Goal: Task Accomplishment & Management: Use online tool/utility

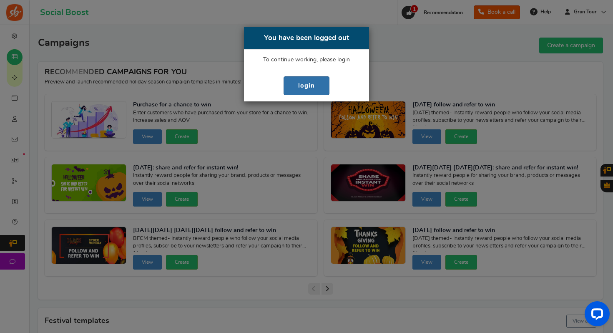
click at [303, 90] on link "login" at bounding box center [306, 85] width 46 height 19
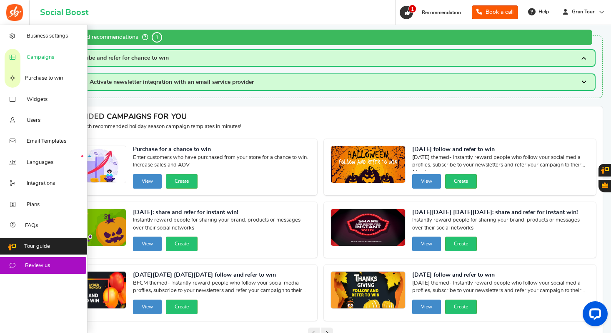
click at [14, 60] on icon at bounding box center [12, 57] width 8 height 7
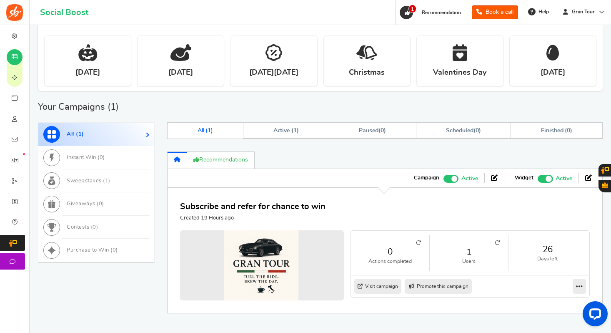
scroll to position [314, 0]
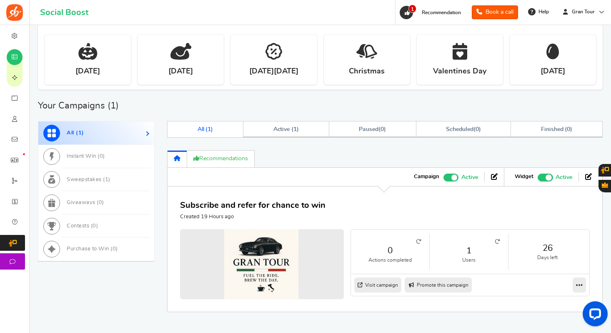
click at [499, 240] on icon at bounding box center [497, 241] width 5 height 5
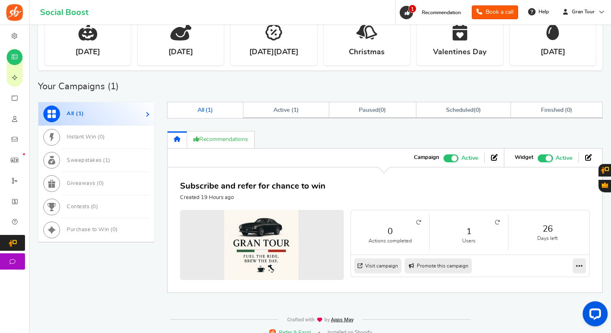
scroll to position [343, 0]
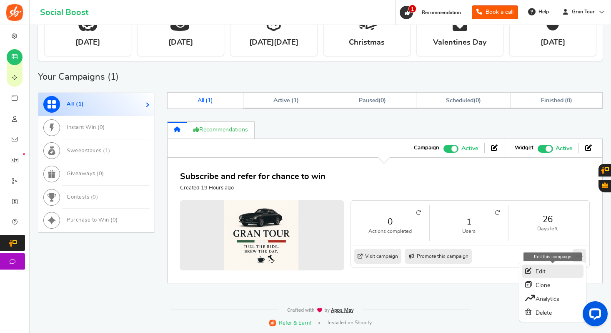
click at [537, 268] on link "Edit" at bounding box center [553, 270] width 62 height 13
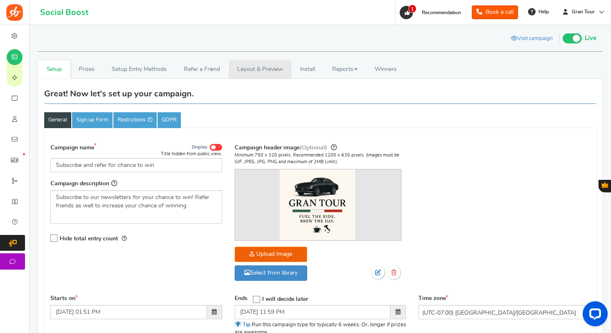
click at [268, 71] on link "Layout & Preview" at bounding box center [260, 69] width 63 height 19
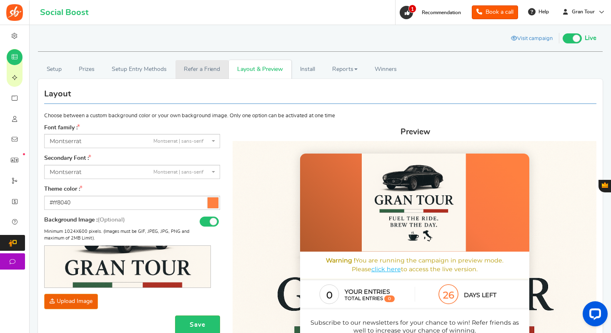
click at [211, 66] on link "Refer a Friend" at bounding box center [201, 69] width 53 height 19
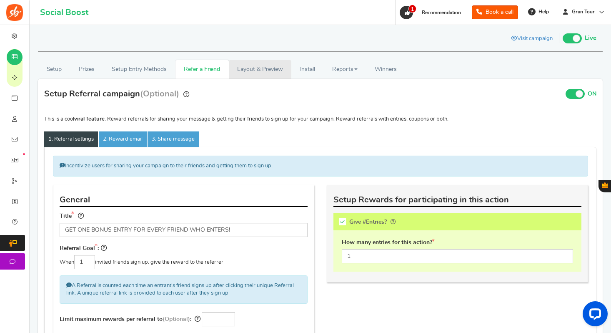
click at [261, 68] on link "Layout & Preview" at bounding box center [260, 69] width 63 height 19
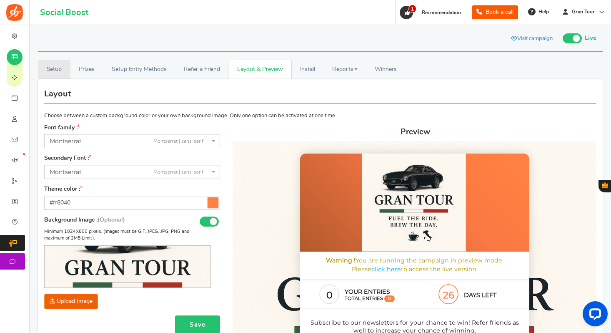
click at [54, 68] on link "Setup" at bounding box center [54, 69] width 33 height 19
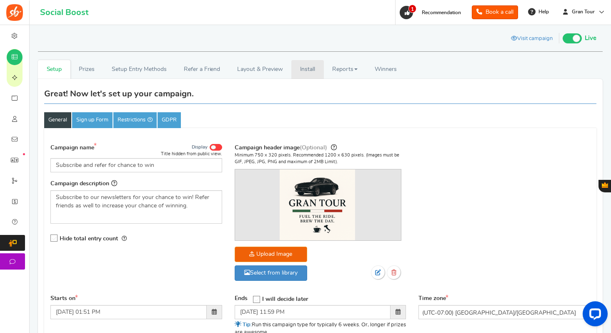
click at [314, 67] on link "Install" at bounding box center [307, 69] width 33 height 19
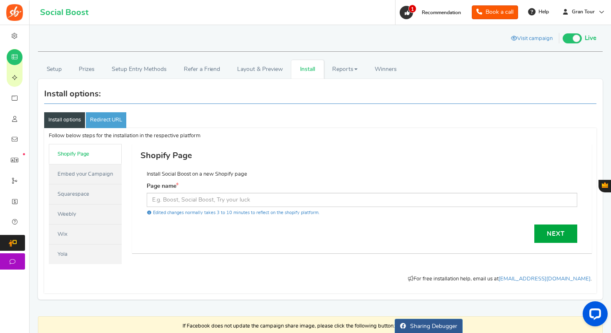
click at [95, 174] on link "Embed your Campaign" at bounding box center [85, 174] width 73 height 20
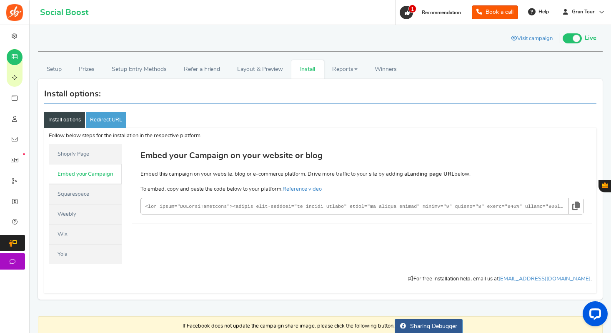
click at [92, 194] on link "Squarespace" at bounding box center [85, 194] width 73 height 20
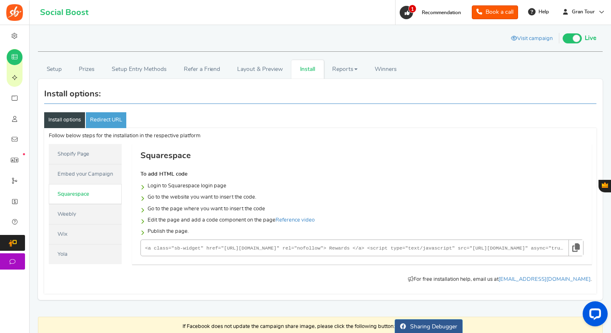
click at [89, 214] on link "Weebly" at bounding box center [85, 214] width 73 height 20
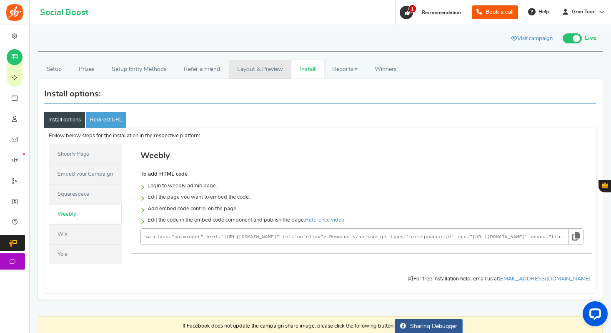
click at [263, 72] on link "Layout & Preview" at bounding box center [260, 69] width 63 height 19
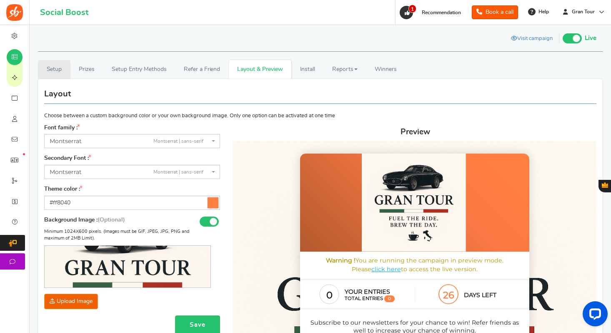
click at [59, 66] on link "Setup" at bounding box center [54, 69] width 33 height 19
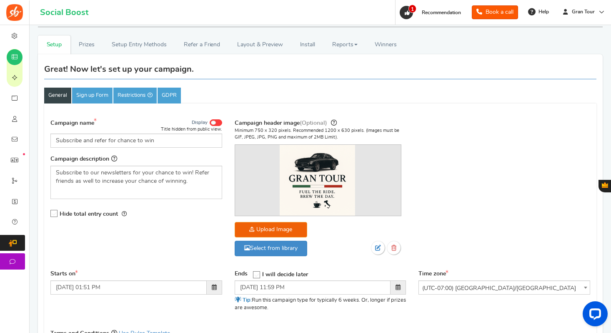
scroll to position [16, 0]
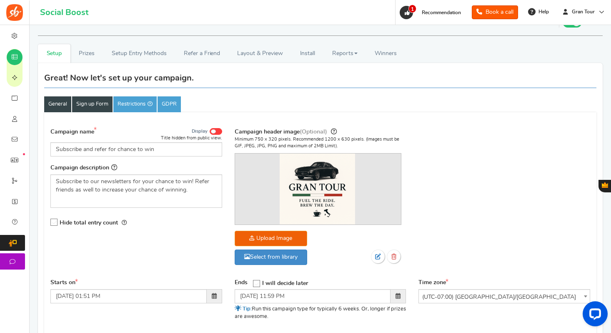
click at [94, 106] on link "Sign up Form" at bounding box center [92, 104] width 40 height 16
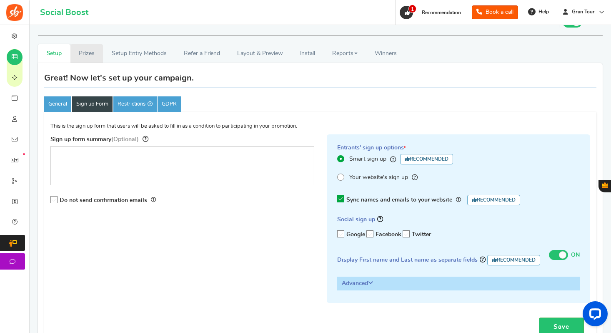
click at [91, 54] on link "Prizes" at bounding box center [86, 53] width 33 height 19
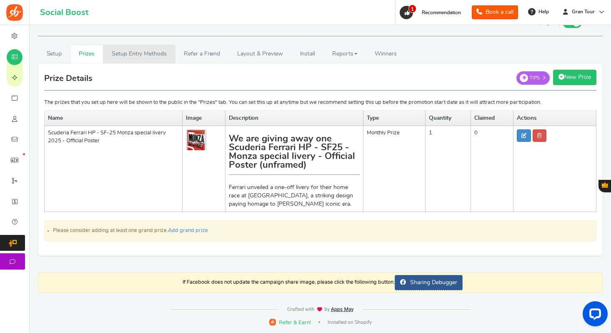
click at [123, 57] on link "Setup Entry Methods" at bounding box center [139, 54] width 72 height 19
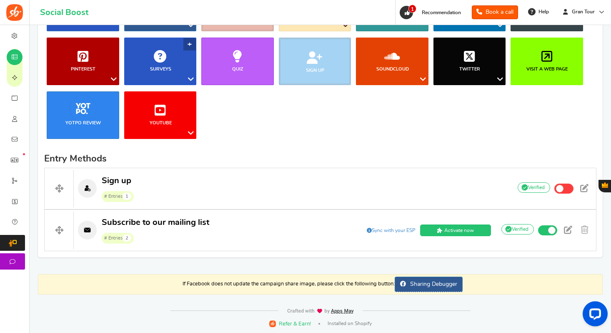
scroll to position [148, 0]
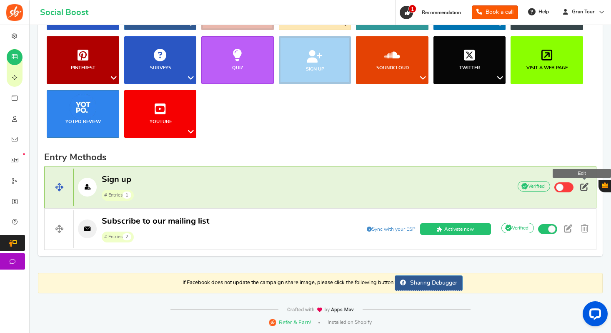
click at [584, 188] on span at bounding box center [584, 187] width 8 height 8
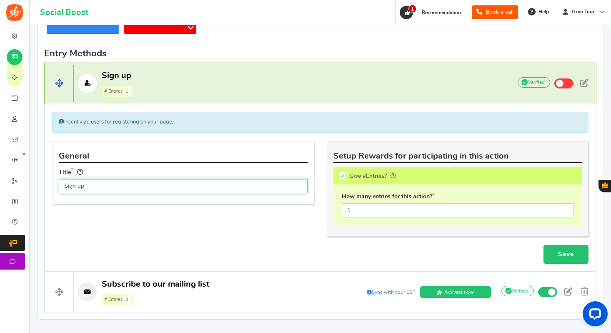
scroll to position [229, 0]
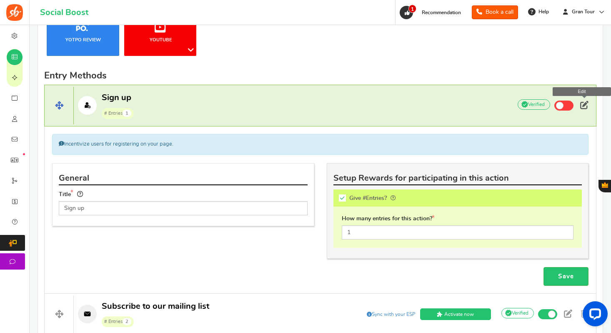
click at [585, 108] on span at bounding box center [584, 105] width 8 height 8
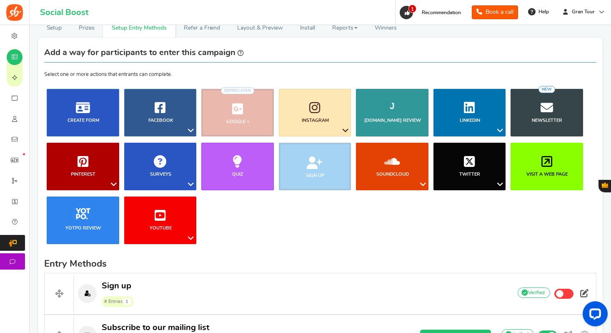
scroll to position [0, 0]
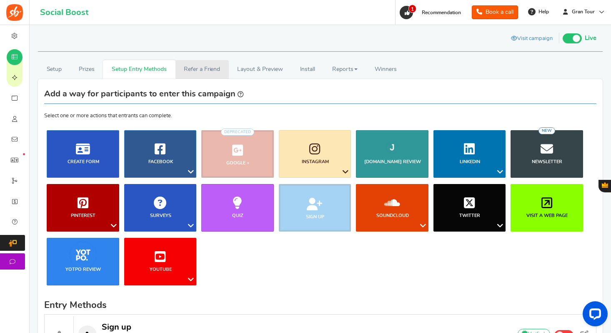
click at [203, 69] on link "Refer a Friend" at bounding box center [201, 69] width 53 height 19
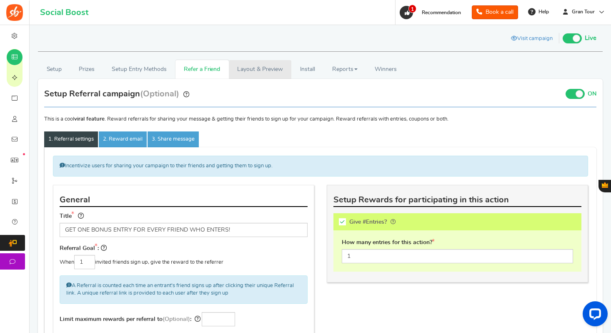
click at [246, 72] on link "Layout & Preview" at bounding box center [260, 69] width 63 height 19
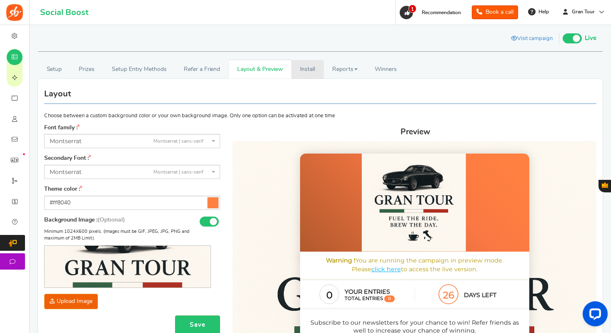
click at [305, 73] on link "Install" at bounding box center [307, 69] width 33 height 19
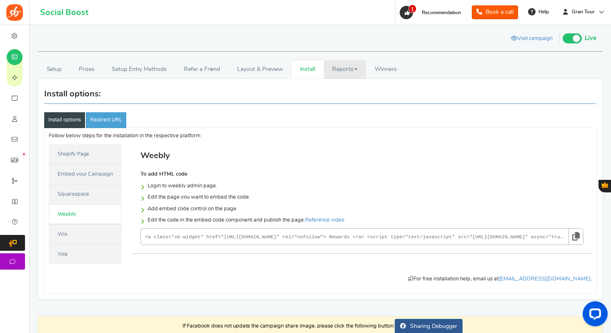
click at [336, 72] on link "Reports" at bounding box center [345, 69] width 43 height 19
click at [52, 71] on link "Setup" at bounding box center [54, 69] width 33 height 19
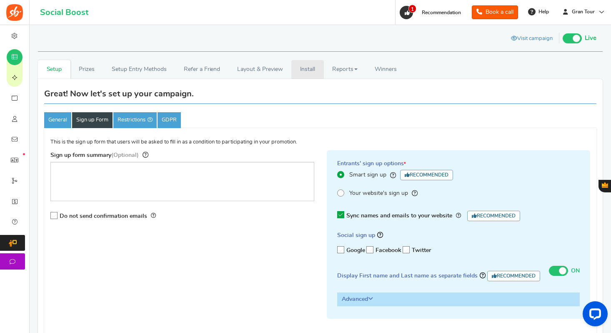
click at [298, 69] on link "Install" at bounding box center [307, 69] width 33 height 19
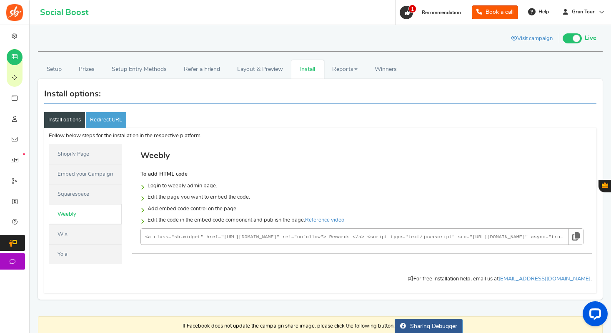
click at [81, 155] on link "Shopify Page" at bounding box center [85, 154] width 73 height 20
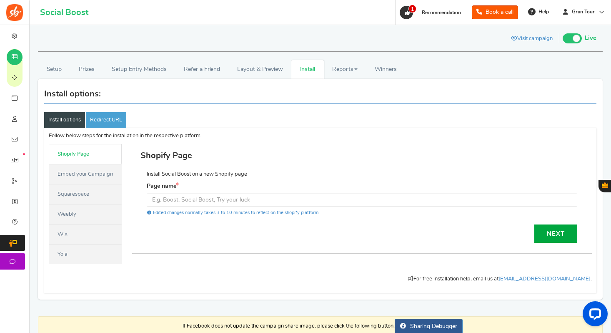
click at [77, 175] on link "Embed your Campaign" at bounding box center [85, 174] width 73 height 20
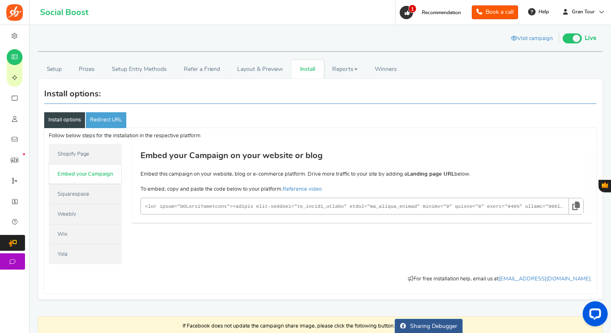
click at [76, 187] on link "Squarespace" at bounding box center [85, 194] width 73 height 20
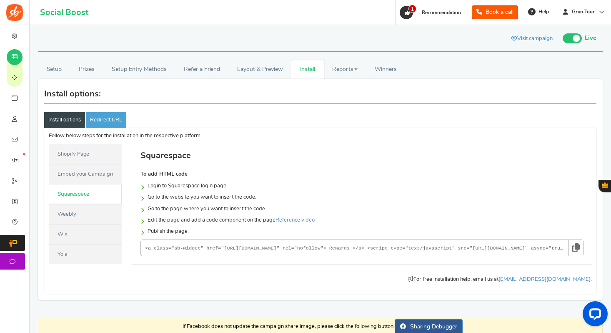
click at [76, 216] on link "Weebly" at bounding box center [85, 214] width 73 height 20
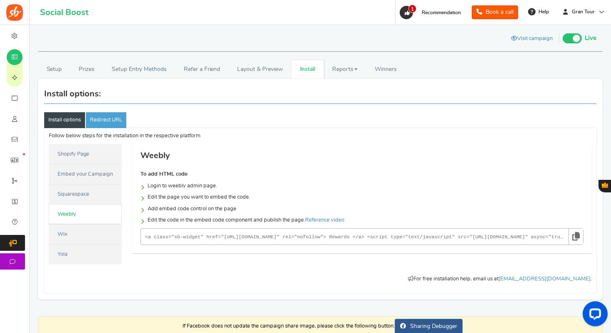
click at [75, 236] on link "Wix" at bounding box center [85, 234] width 73 height 20
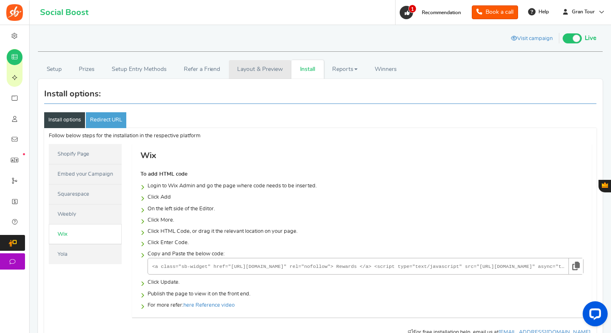
click at [260, 68] on link "Layout & Preview" at bounding box center [260, 69] width 63 height 19
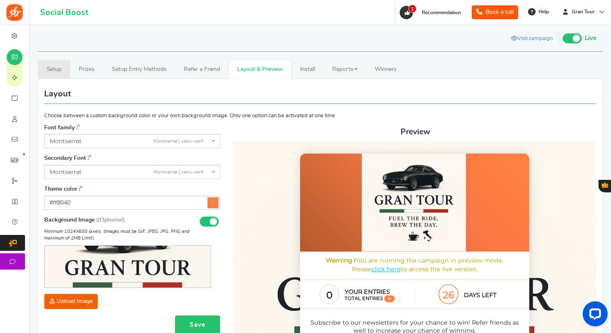
click at [58, 69] on link "Setup" at bounding box center [54, 69] width 33 height 19
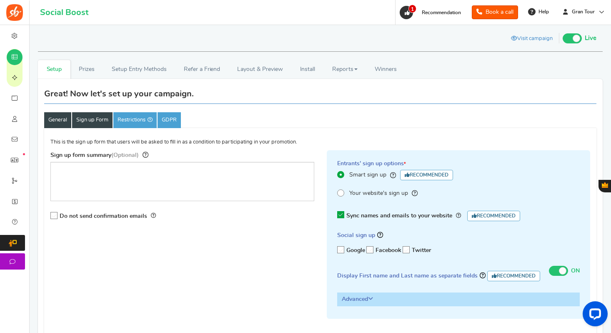
click at [60, 118] on link "General" at bounding box center [57, 120] width 27 height 16
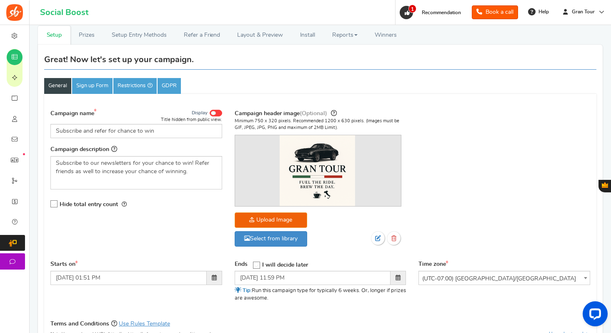
scroll to position [33, 0]
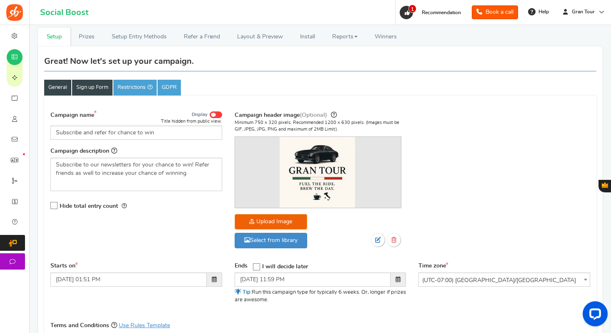
click at [103, 91] on link "Sign up Form" at bounding box center [92, 88] width 40 height 16
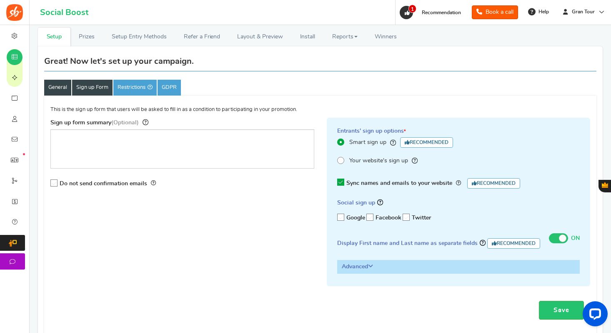
click at [62, 85] on link "General" at bounding box center [57, 88] width 27 height 16
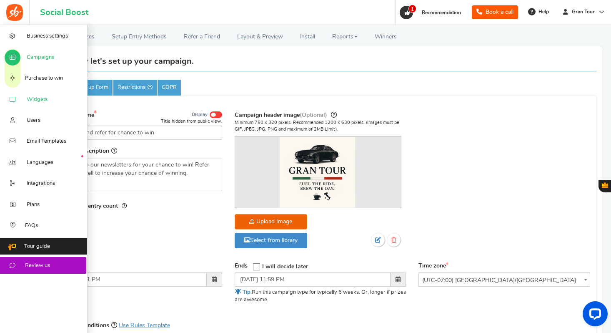
click at [34, 98] on span "Widgets" at bounding box center [37, 100] width 21 height 8
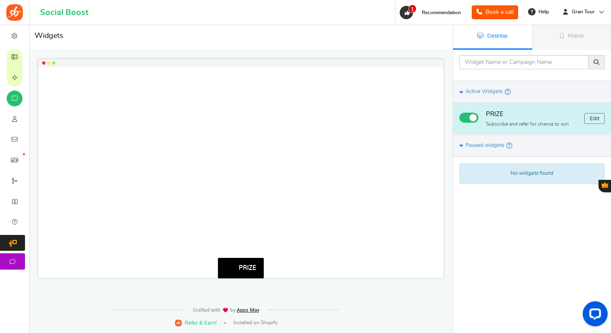
click at [239, 265] on div "PRIZE" at bounding box center [248, 268] width 18 height 8
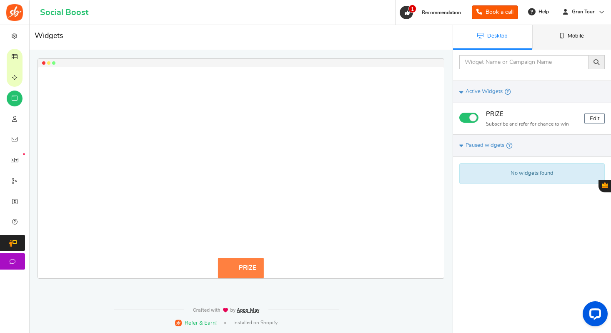
click at [566, 37] on link "Mobile" at bounding box center [571, 37] width 79 height 25
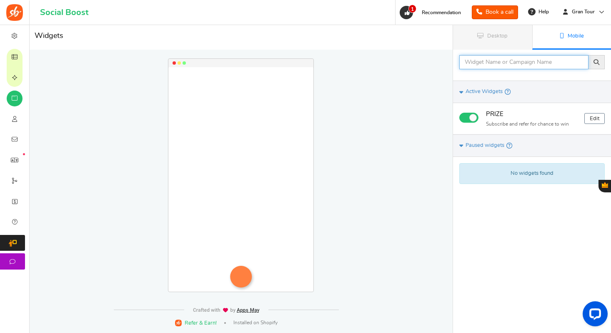
click at [474, 65] on input "text" at bounding box center [523, 62] width 129 height 14
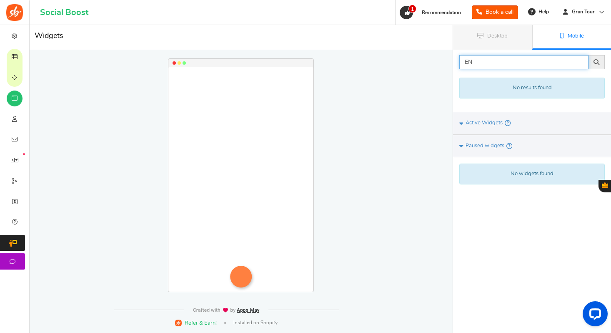
type input "E"
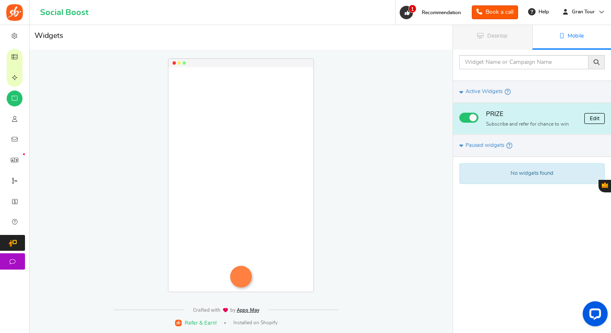
click at [594, 117] on link "Edit" at bounding box center [594, 118] width 20 height 11
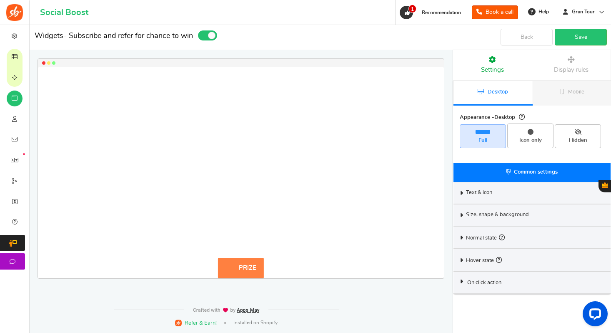
select select "mid-bottom-bar"
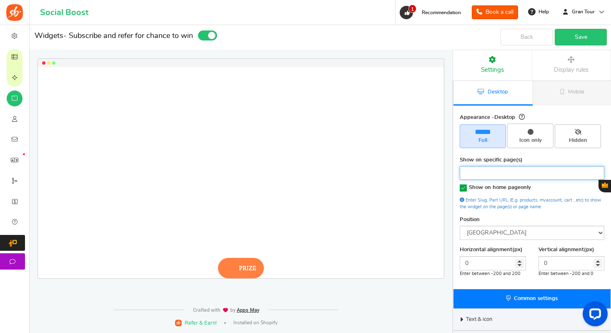
click at [489, 175] on input "search" at bounding box center [532, 172] width 140 height 8
type input "E"
click at [534, 135] on span "Icon only" at bounding box center [530, 135] width 46 height 24
click at [534, 130] on input "Icon only" at bounding box center [533, 127] width 5 height 5
radio input "true"
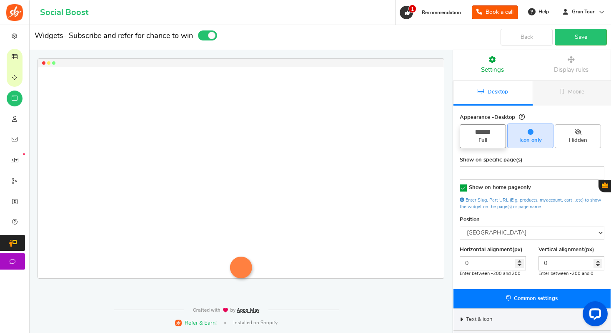
click at [472, 140] on span "Full" at bounding box center [482, 141] width 39 height 8
click at [483, 131] on input "Full" at bounding box center [485, 128] width 5 height 5
radio input "true"
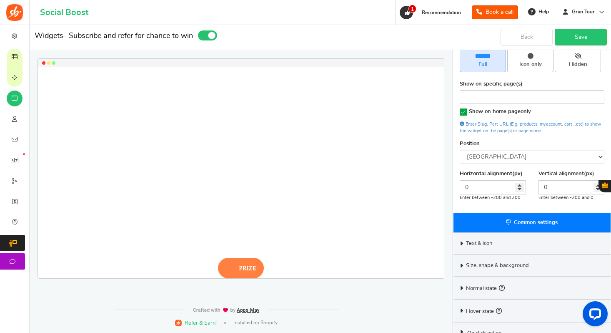
scroll to position [87, 0]
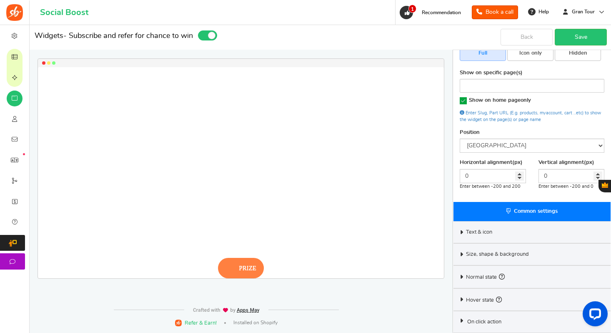
click at [463, 231] on icon at bounding box center [461, 232] width 6 height 4
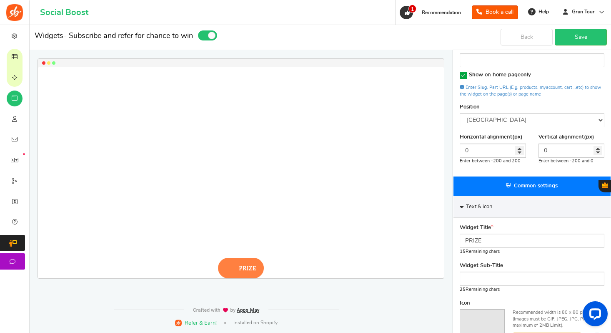
scroll to position [118, 0]
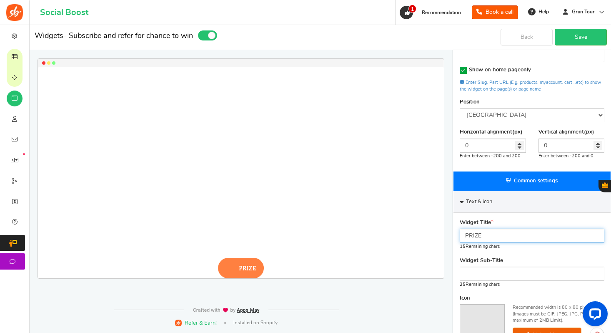
drag, startPoint x: 485, startPoint y: 235, endPoint x: 456, endPoint y: 235, distance: 29.6
click at [456, 235] on div "Widget Title PRIZE 15 Remaining chars Widget Sub-Title 25 Remaining chars Icon …" at bounding box center [531, 315] width 157 height 205
type input "ENTER TO WIN"
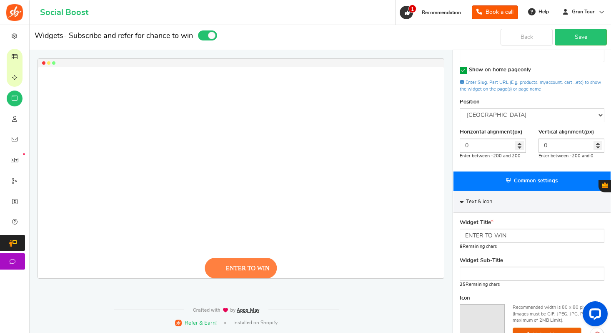
click at [524, 203] on div "Text & icon" at bounding box center [531, 201] width 157 height 22
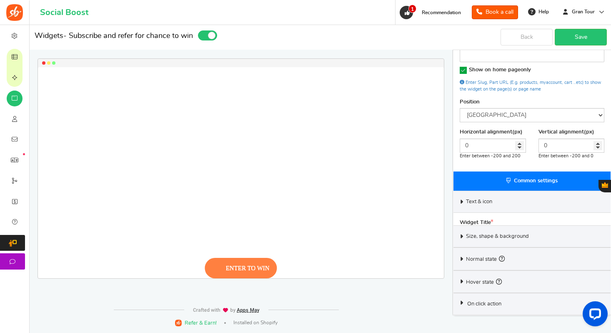
scroll to position [87, 0]
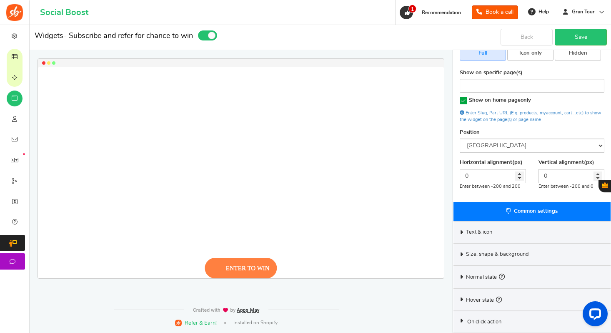
click at [518, 249] on div "Size, shape & background" at bounding box center [531, 254] width 157 height 22
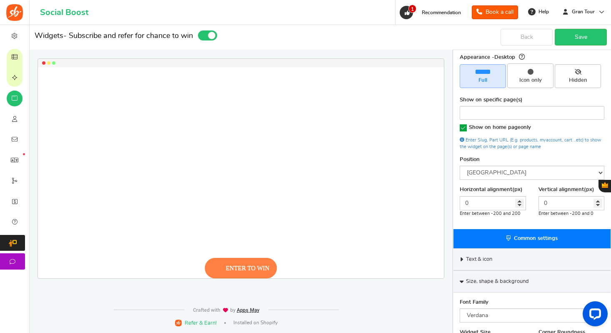
scroll to position [58, 0]
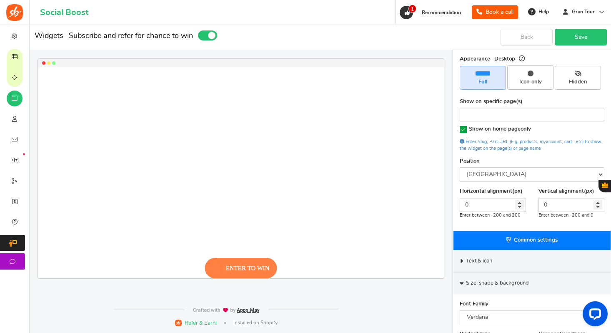
click at [576, 41] on link "Save" at bounding box center [581, 37] width 52 height 17
click at [577, 38] on link "Save" at bounding box center [581, 37] width 52 height 17
click at [529, 174] on select "Mid Right Mid Left Top Bar Bottom Bar Bottom Left Bottom Right Bottom Center" at bounding box center [532, 174] width 145 height 14
click at [460, 167] on select "Mid Right Mid Left Top Bar Bottom Bar Bottom Left Bottom Right Bottom Center" at bounding box center [532, 174] width 145 height 14
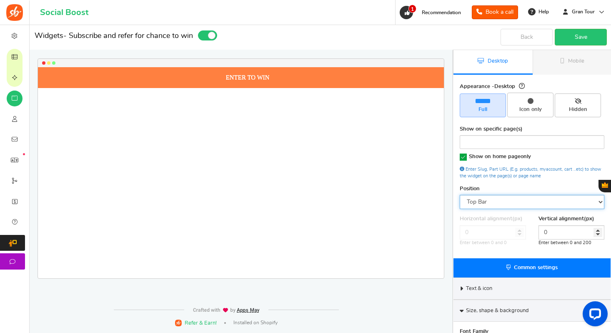
scroll to position [0, 0]
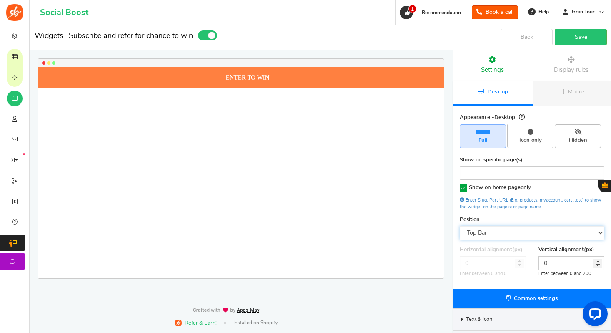
click at [528, 235] on select "Mid Right Mid Left Top Bar Bottom Bar Bottom Left Bottom Right Bottom Center" at bounding box center [532, 232] width 145 height 14
select select "mid-bottom-bar"
click at [460, 225] on select "Mid Right Mid Left Top Bar Bottom Bar Bottom Left Bottom Right Bottom Center" at bounding box center [532, 232] width 145 height 14
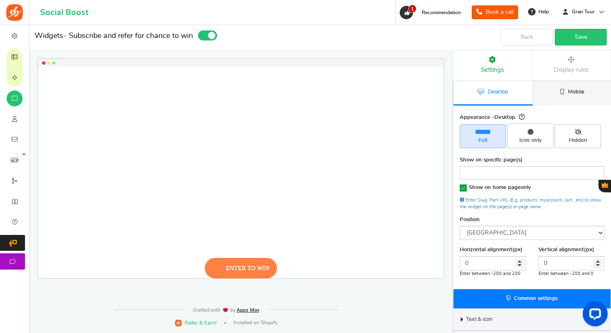
click at [561, 96] on link "Mobile" at bounding box center [572, 93] width 79 height 25
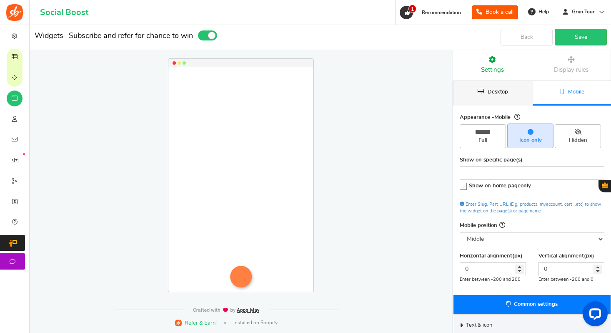
click at [501, 90] on span "Desktop" at bounding box center [498, 91] width 20 height 5
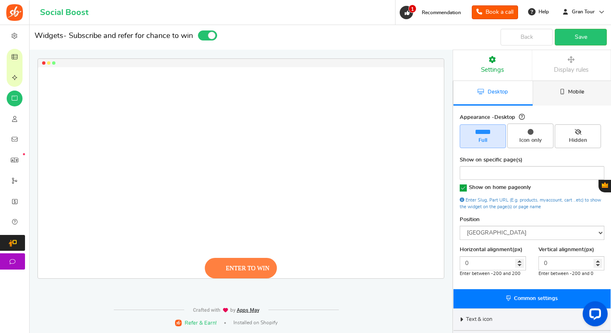
click at [559, 93] on link "Mobile" at bounding box center [572, 93] width 79 height 25
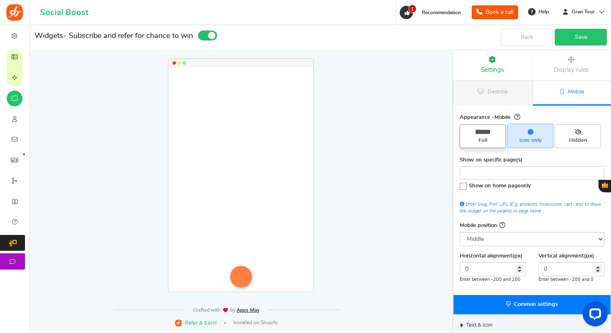
click at [482, 139] on span "Full" at bounding box center [482, 141] width 39 height 8
click at [483, 131] on input "Full" at bounding box center [485, 128] width 5 height 5
radio input "true"
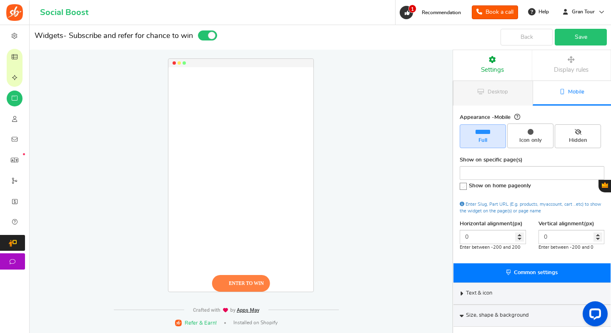
click at [575, 34] on link "Save" at bounding box center [581, 37] width 52 height 17
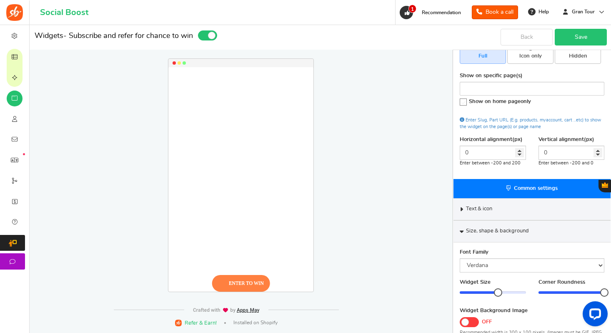
scroll to position [99, 0]
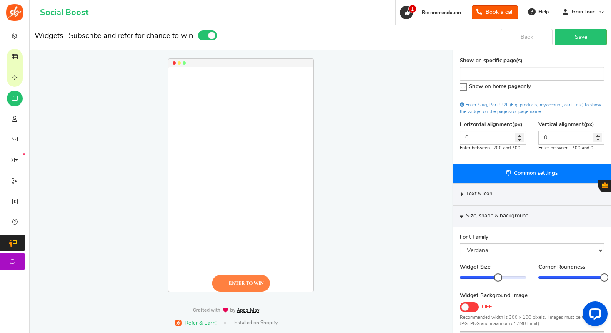
click at [461, 215] on icon at bounding box center [462, 216] width 4 height 6
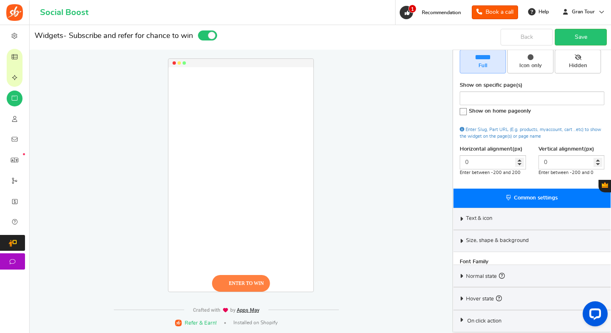
scroll to position [61, 0]
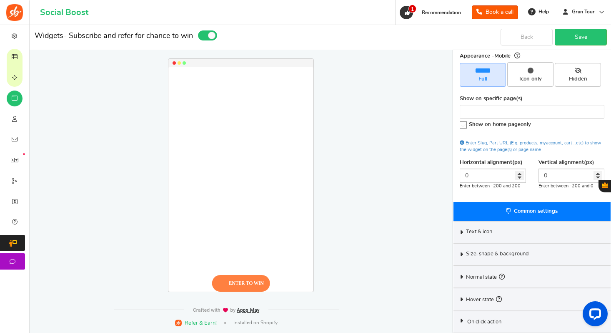
click at [462, 254] on icon at bounding box center [461, 254] width 6 height 4
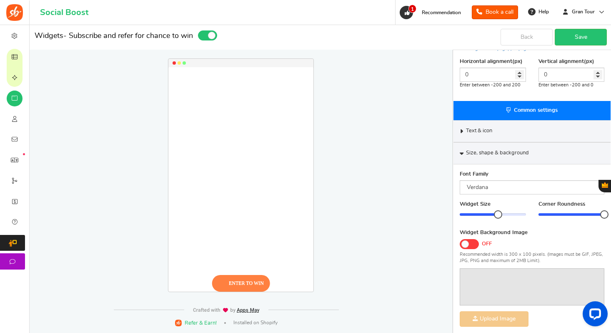
scroll to position [163, 0]
drag, startPoint x: 498, startPoint y: 214, endPoint x: 482, endPoint y: 214, distance: 16.3
click at [482, 214] on div at bounding box center [482, 214] width 8 height 8
click at [480, 214] on div at bounding box center [482, 214] width 8 height 8
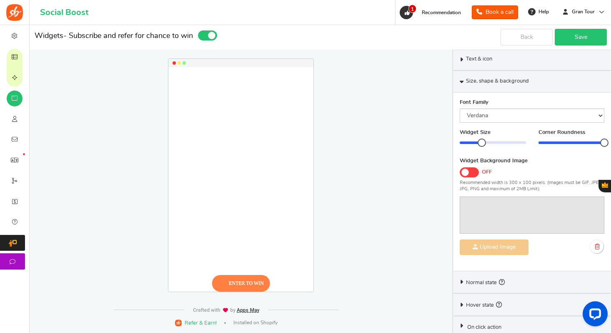
scroll to position [227, 0]
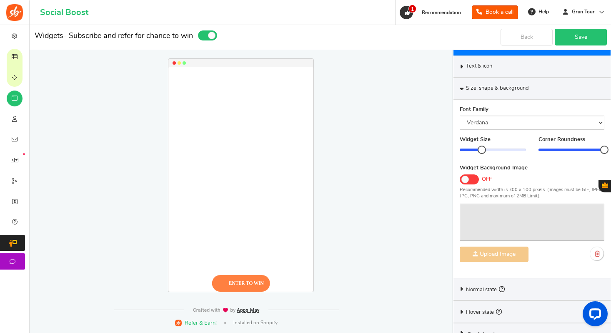
click at [576, 36] on link "Save" at bounding box center [581, 37] width 52 height 17
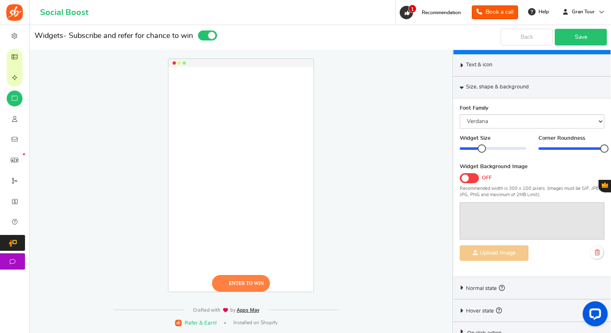
scroll to position [220, 0]
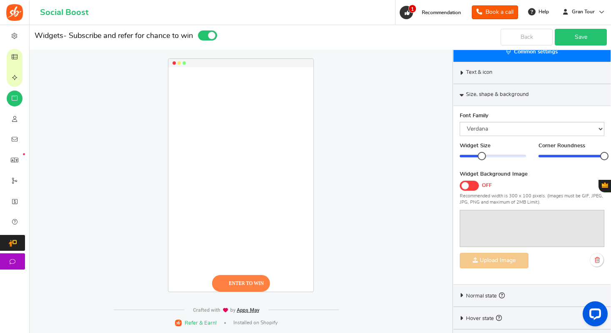
click at [573, 35] on link "Save" at bounding box center [581, 37] width 52 height 17
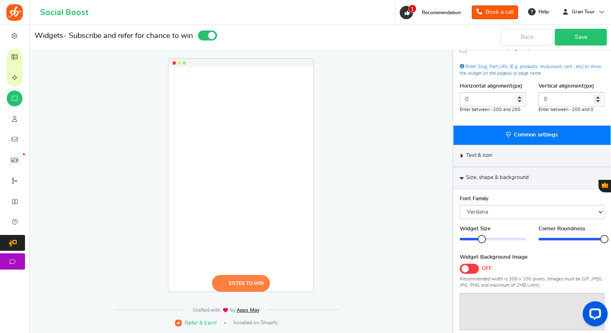
scroll to position [142, 0]
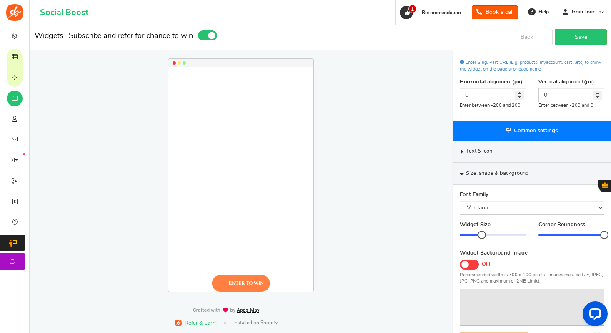
click at [460, 173] on icon at bounding box center [462, 173] width 4 height 6
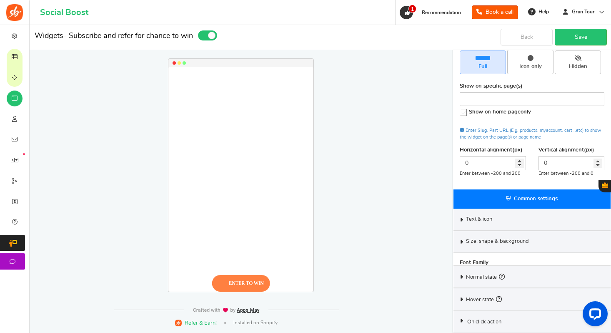
scroll to position [61, 0]
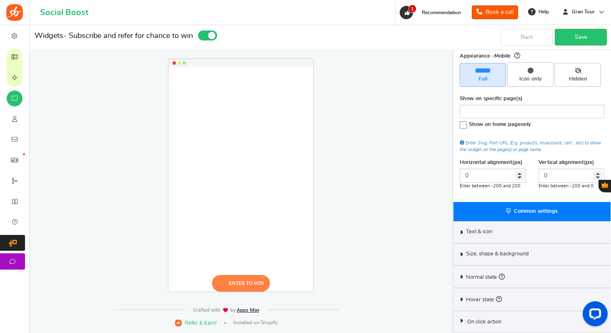
click at [463, 320] on icon at bounding box center [461, 320] width 6 height 4
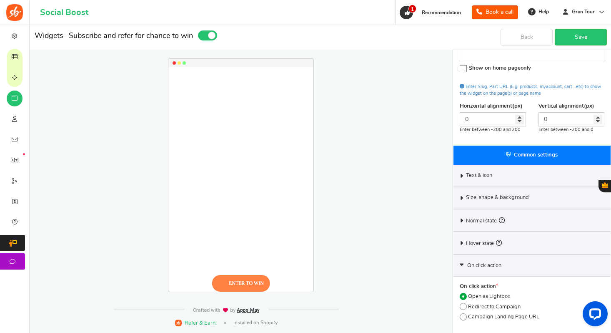
scroll to position [121, 0]
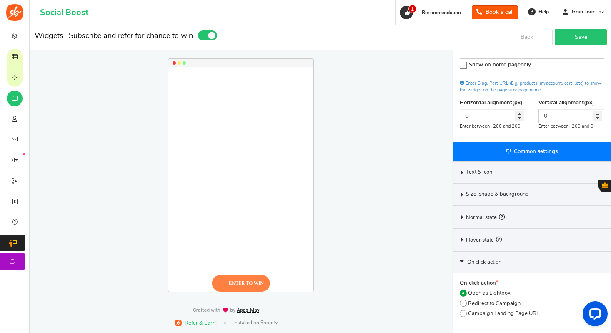
click at [465, 303] on span at bounding box center [463, 302] width 7 height 7
click at [465, 303] on input "Redirect to Campaign" at bounding box center [462, 303] width 5 height 5
radio input "true"
click at [577, 40] on link "Save" at bounding box center [581, 37] width 52 height 17
click at [467, 314] on label "Campaign Landing Page URL" at bounding box center [500, 313] width 80 height 8
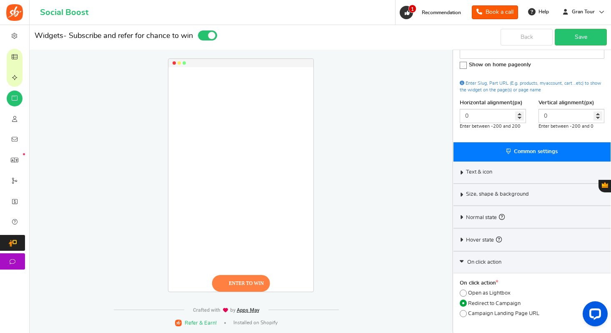
click at [465, 314] on input "Campaign Landing Page URL" at bounding box center [462, 313] width 5 height 5
radio input "true"
click at [579, 44] on link "Save" at bounding box center [581, 37] width 52 height 17
click at [463, 303] on icon at bounding box center [464, 303] width 2 height 2
click at [463, 303] on input "Redirect to Campaign" at bounding box center [462, 303] width 5 height 5
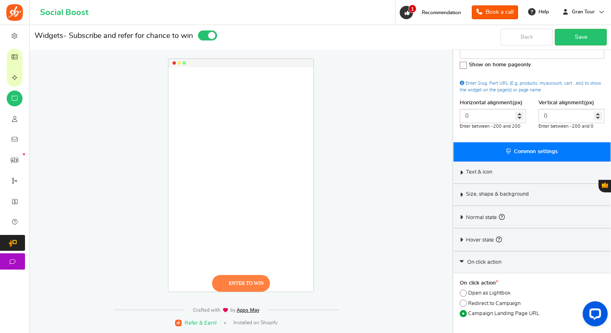
radio input "true"
click at [571, 37] on link "Save" at bounding box center [581, 37] width 52 height 17
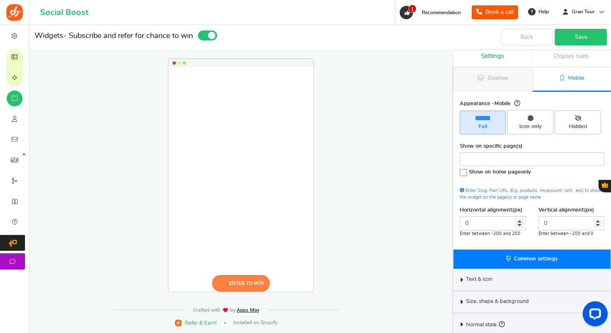
scroll to position [0, 0]
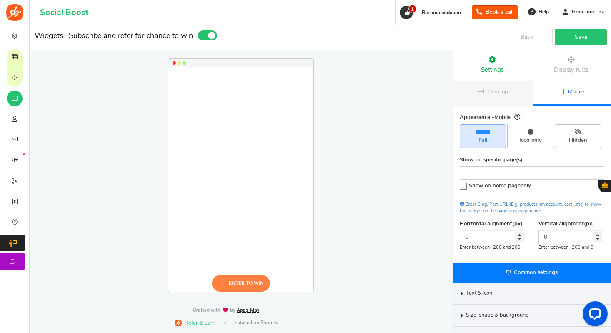
click at [560, 63] on link "Display rules" at bounding box center [571, 65] width 79 height 30
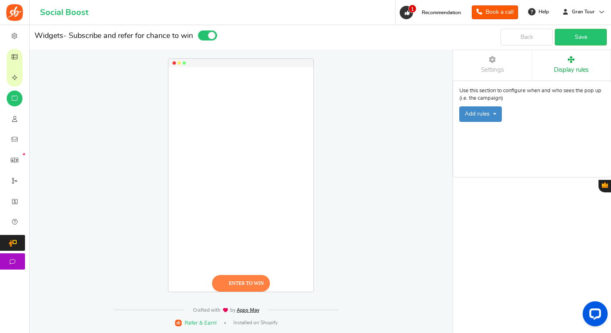
click at [513, 69] on link "Settings" at bounding box center [492, 65] width 79 height 30
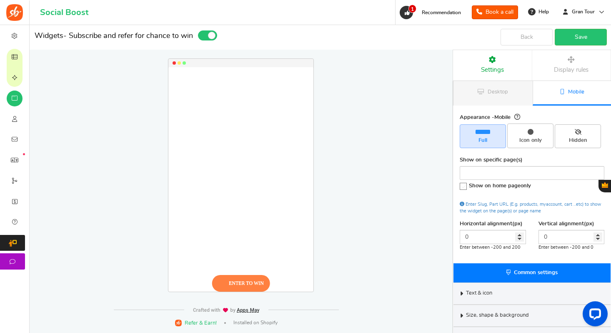
click at [570, 67] on span "Display rules" at bounding box center [571, 70] width 35 height 6
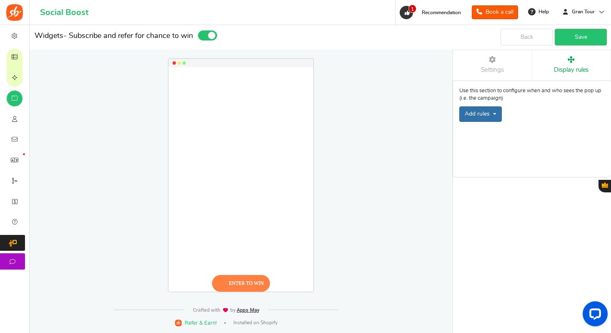
click at [495, 115] on icon at bounding box center [494, 114] width 3 height 2
click at [546, 96] on p "Use this section to configure when and who sees the pop up (i.e. the campaign)" at bounding box center [531, 94] width 145 height 15
click at [483, 65] on link "Settings" at bounding box center [492, 65] width 79 height 30
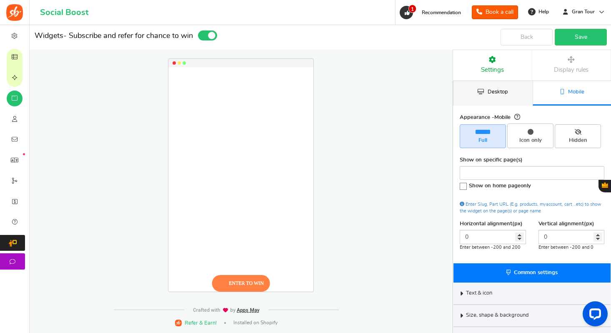
click at [490, 91] on span "Desktop" at bounding box center [498, 91] width 20 height 5
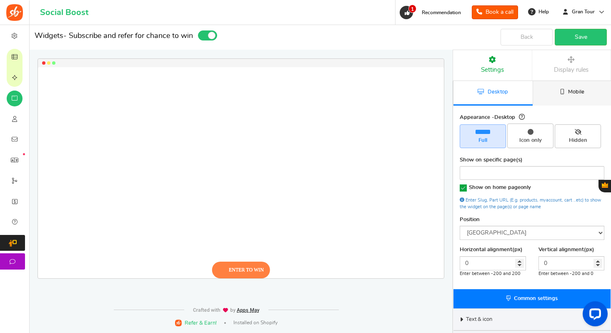
click at [557, 92] on link "Mobile" at bounding box center [572, 93] width 79 height 25
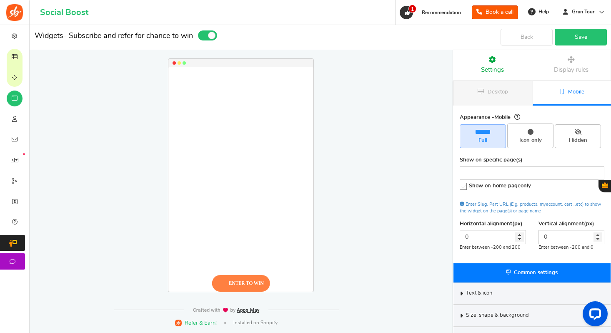
click at [576, 40] on link "Save" at bounding box center [581, 37] width 52 height 17
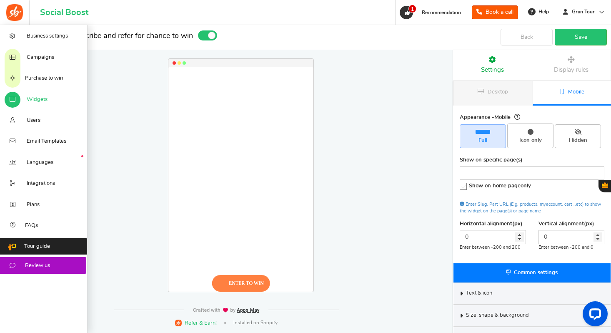
click at [30, 98] on span "Widgets" at bounding box center [37, 100] width 21 height 8
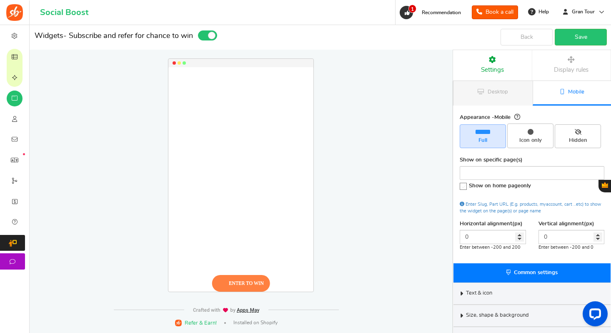
click at [558, 92] on link "Mobile" at bounding box center [572, 93] width 79 height 25
click at [494, 97] on link "Desktop" at bounding box center [492, 93] width 79 height 25
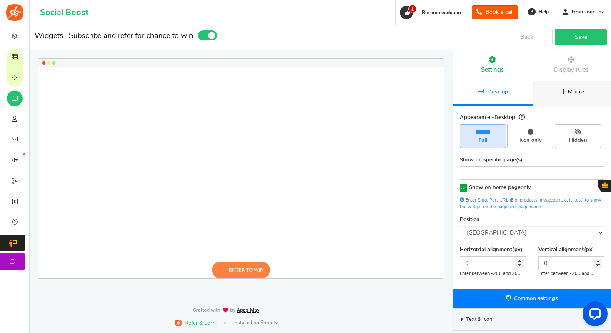
click at [561, 97] on link "Mobile" at bounding box center [572, 93] width 79 height 25
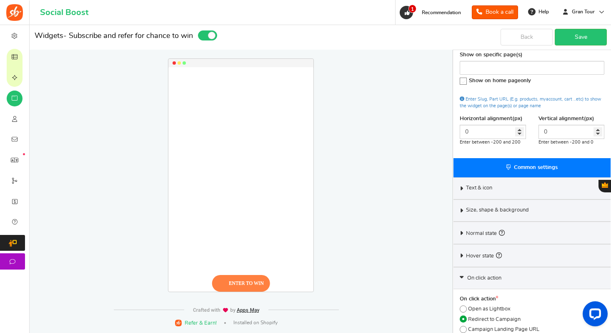
scroll to position [121, 0]
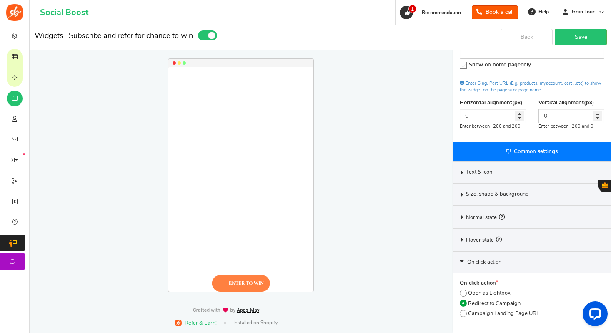
click at [464, 292] on icon at bounding box center [464, 293] width 2 height 2
click at [464, 292] on input "Open as Lightbox" at bounding box center [462, 293] width 5 height 5
radio input "true"
click at [580, 36] on link "Save" at bounding box center [581, 37] width 52 height 17
click at [463, 238] on icon at bounding box center [461, 240] width 6 height 4
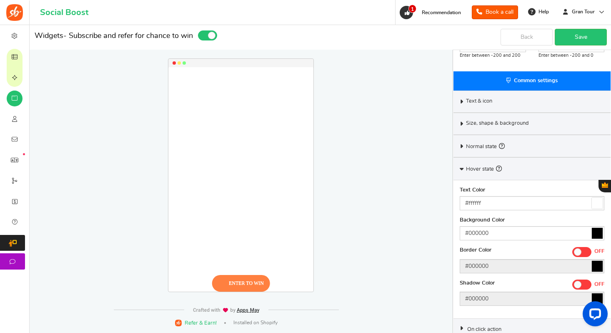
scroll to position [194, 0]
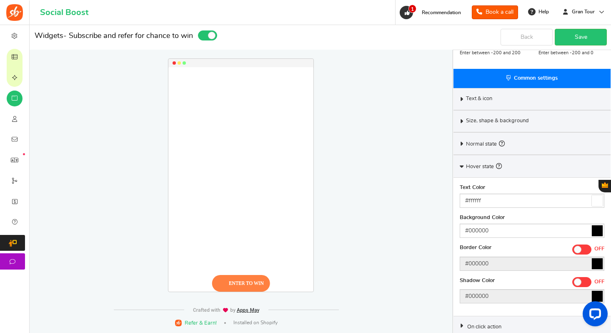
click at [463, 163] on icon at bounding box center [462, 166] width 4 height 6
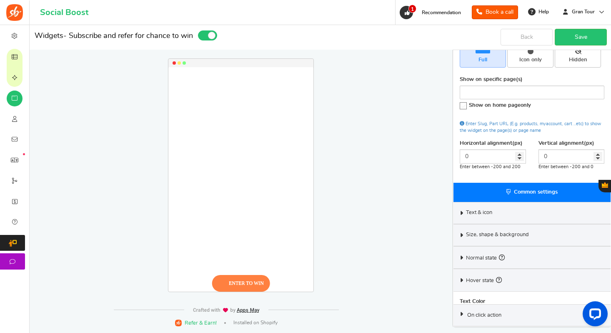
scroll to position [61, 0]
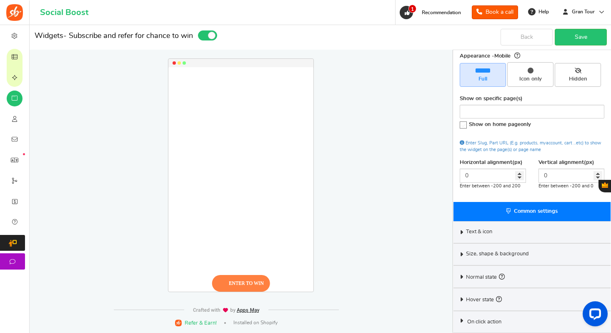
click at [463, 275] on icon at bounding box center [461, 277] width 6 height 4
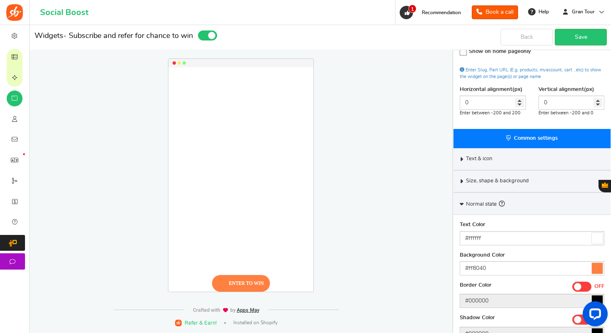
scroll to position [194, 0]
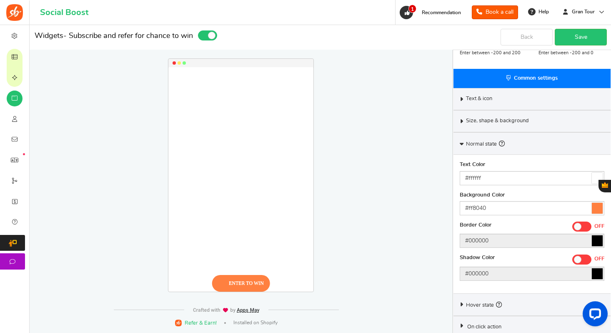
click at [461, 143] on icon at bounding box center [462, 143] width 4 height 6
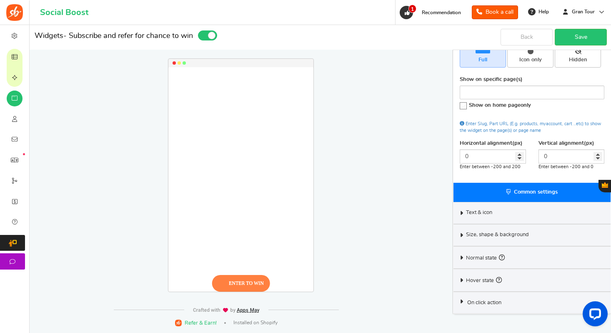
scroll to position [61, 0]
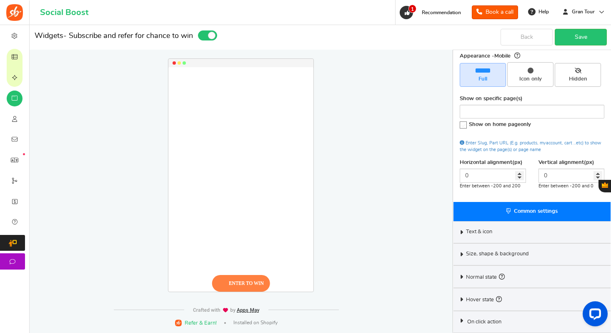
click at [463, 253] on icon at bounding box center [461, 254] width 6 height 4
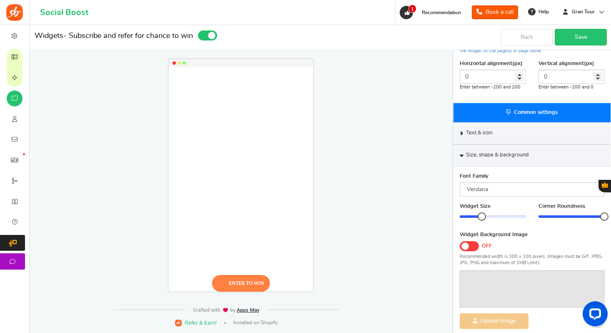
scroll to position [194, 0]
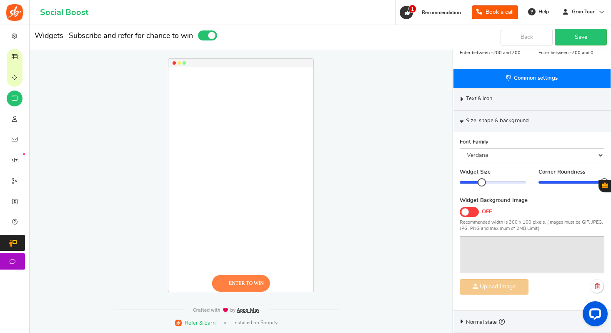
click at [461, 97] on icon at bounding box center [461, 99] width 6 height 4
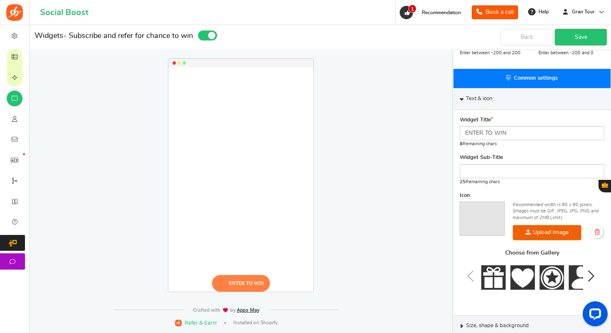
click at [589, 277] on icon "Next slide" at bounding box center [591, 276] width 10 height 16
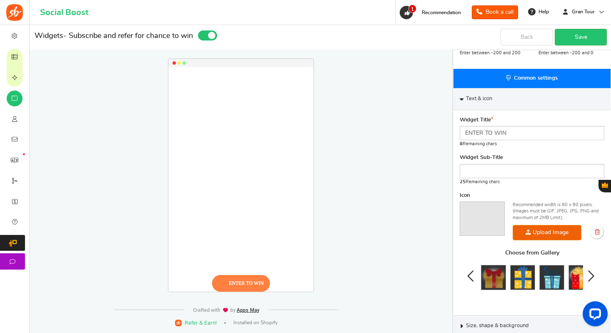
click at [496, 279] on img at bounding box center [493, 277] width 25 height 25
click at [483, 279] on img at bounding box center [483, 277] width 25 height 25
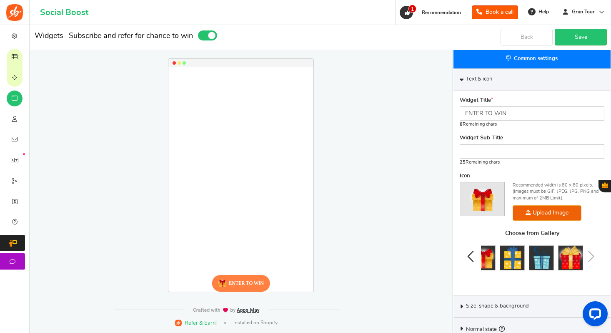
scroll to position [225, 0]
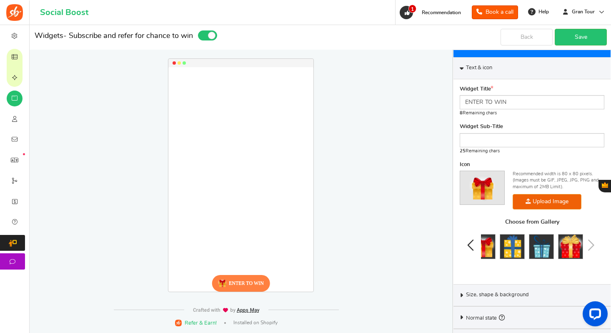
click at [589, 244] on div "Choose from Gallery" at bounding box center [532, 245] width 145 height 52
click at [590, 244] on div "Choose from Gallery" at bounding box center [532, 245] width 145 height 52
click at [485, 247] on img at bounding box center [483, 246] width 25 height 25
click at [505, 246] on img at bounding box center [512, 246] width 25 height 25
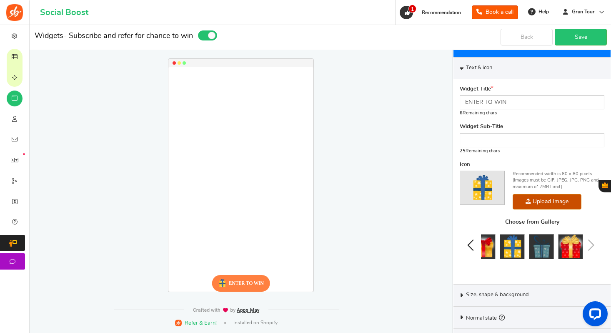
click at [539, 247] on img at bounding box center [541, 246] width 25 height 25
click at [567, 247] on img at bounding box center [570, 246] width 25 height 25
click at [574, 40] on link "Save" at bounding box center [581, 37] width 52 height 17
click at [470, 241] on icon "Previous slide" at bounding box center [471, 245] width 10 height 16
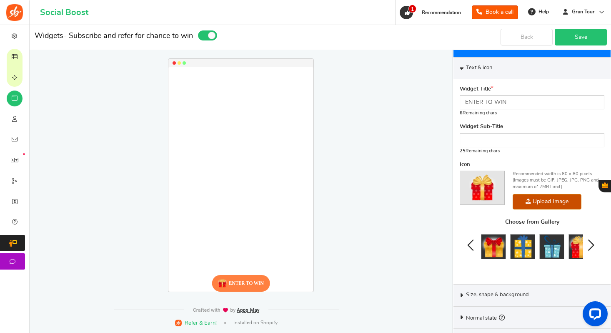
click at [470, 241] on icon "Previous slide" at bounding box center [471, 245] width 10 height 16
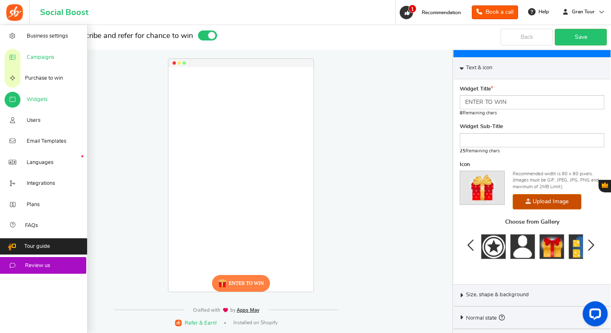
click at [20, 60] on link "Campaigns" at bounding box center [44, 56] width 88 height 21
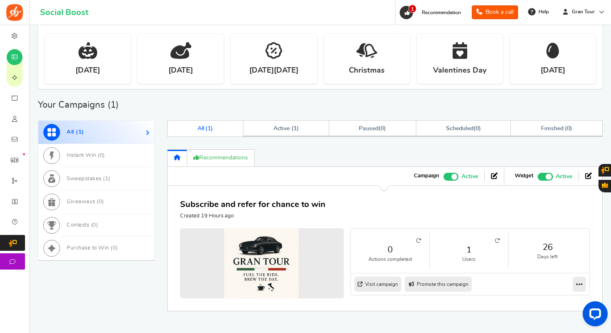
scroll to position [316, 0]
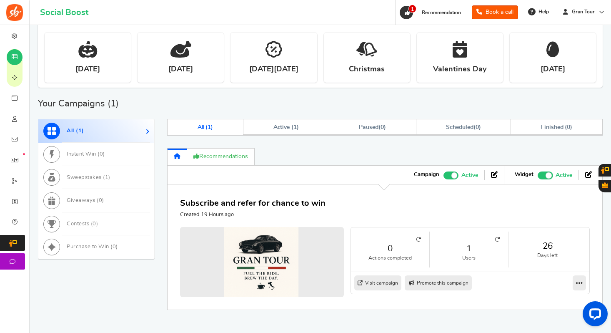
click at [495, 239] on icon at bounding box center [497, 239] width 5 height 5
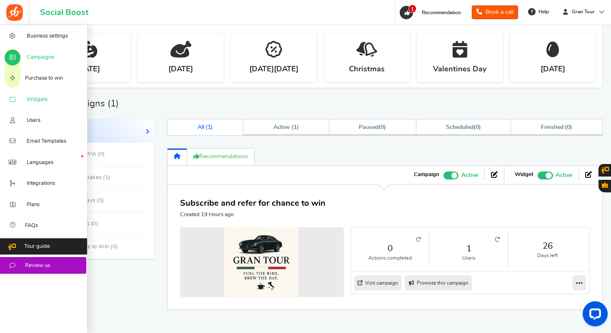
click at [26, 100] on link "Widgets" at bounding box center [44, 98] width 88 height 21
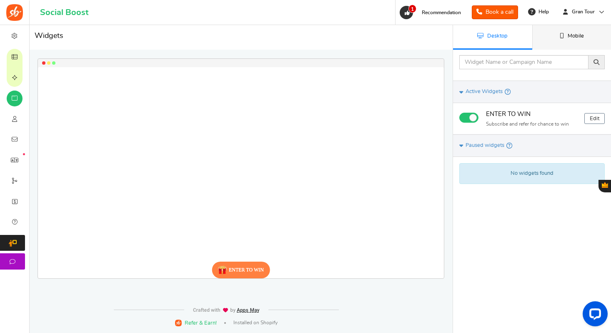
click at [563, 44] on link "Mobile" at bounding box center [571, 37] width 79 height 25
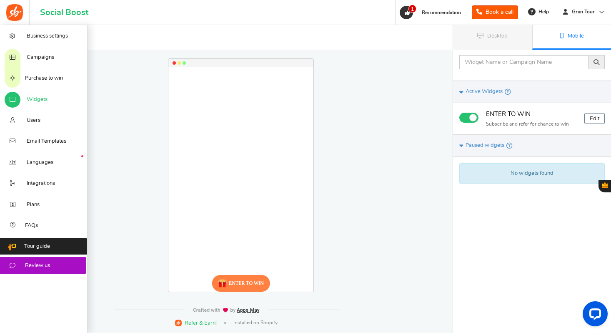
click at [34, 98] on span "Widgets" at bounding box center [37, 100] width 21 height 8
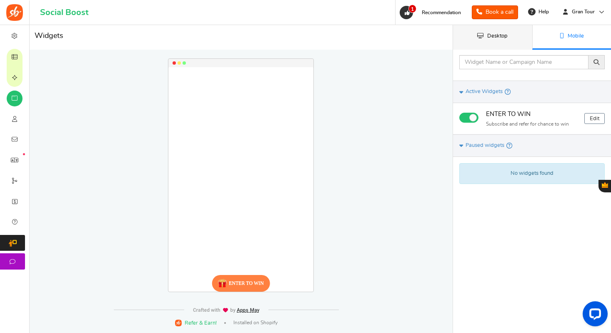
click at [490, 40] on link "Desktop" at bounding box center [492, 37] width 79 height 25
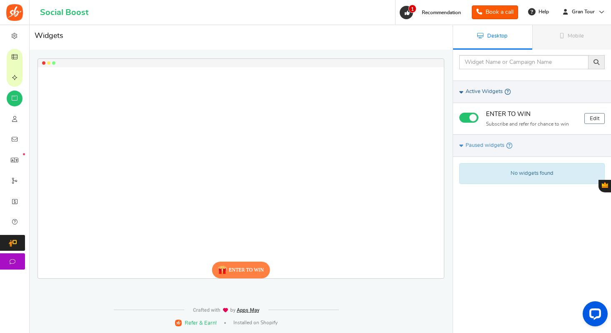
click at [463, 92] on icon at bounding box center [461, 92] width 4 height 6
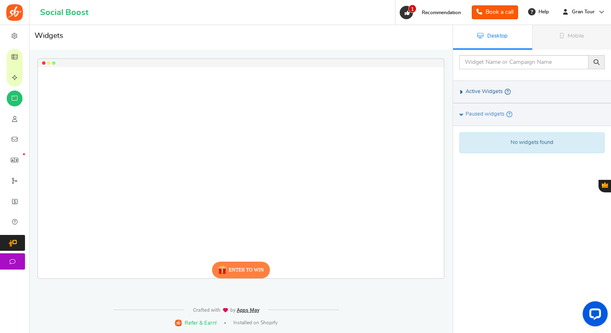
click at [463, 92] on icon at bounding box center [461, 92] width 6 height 4
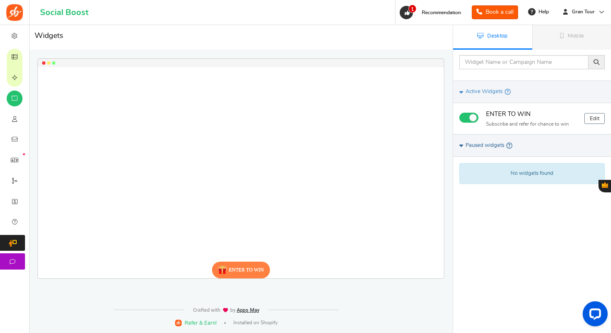
click at [461, 146] on icon at bounding box center [461, 145] width 4 height 6
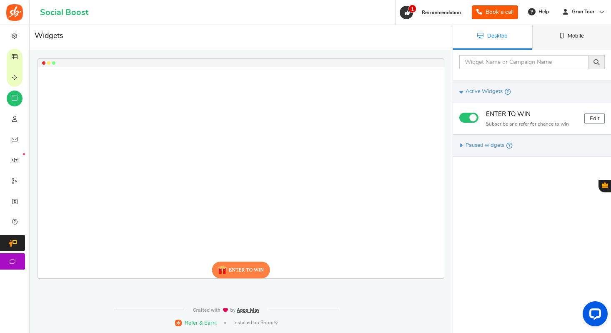
click at [553, 44] on link "Mobile" at bounding box center [571, 37] width 79 height 25
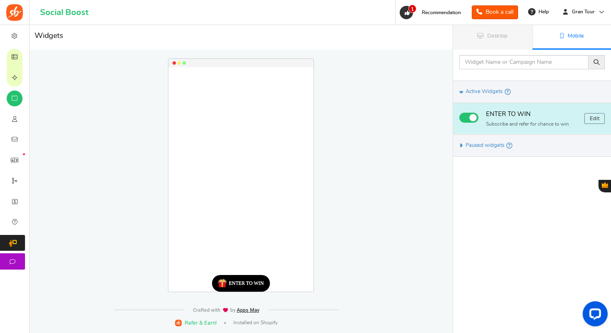
click at [248, 286] on div "ENTER TO WIN" at bounding box center [246, 283] width 35 height 6
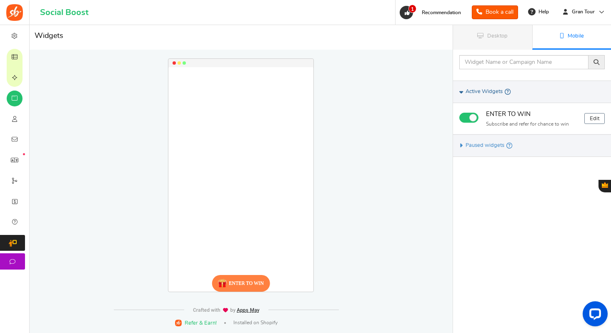
click at [461, 92] on icon at bounding box center [461, 92] width 4 height 6
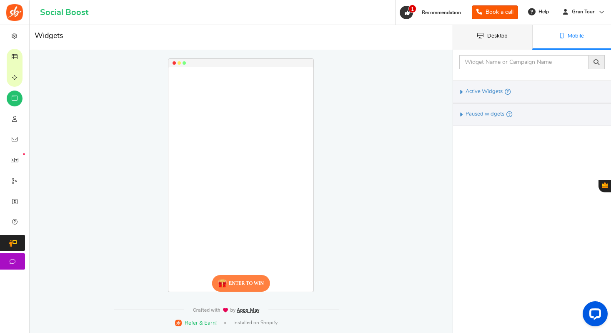
click at [491, 37] on span "Desktop" at bounding box center [497, 35] width 20 height 5
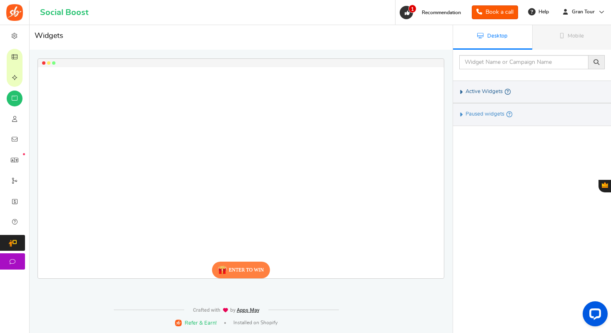
click at [461, 93] on icon at bounding box center [461, 92] width 6 height 4
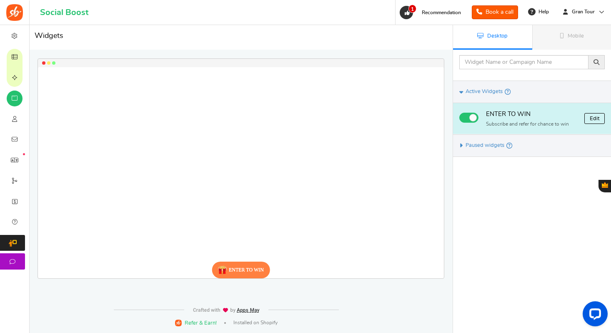
click at [591, 121] on link "Edit" at bounding box center [594, 118] width 20 height 11
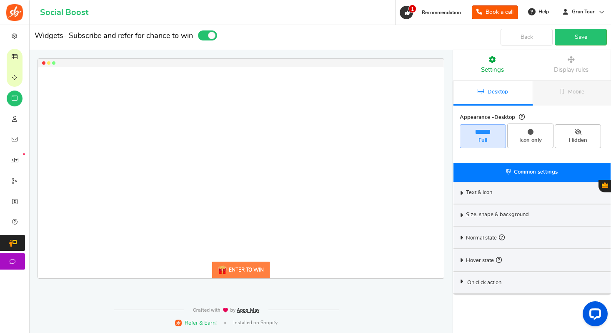
select select "mid-bottom-bar"
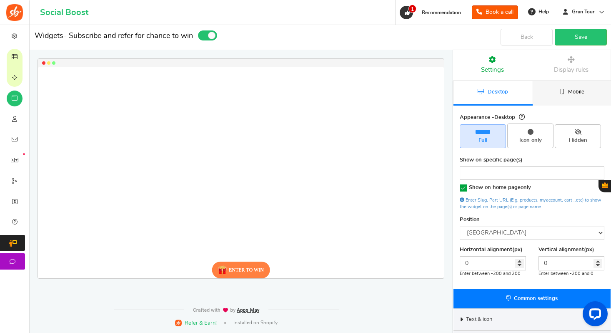
click at [561, 98] on link "Mobile" at bounding box center [572, 93] width 79 height 25
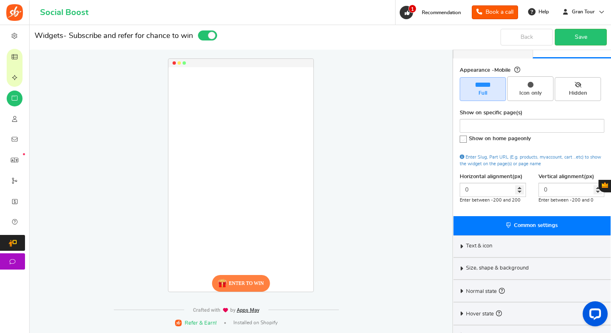
scroll to position [61, 0]
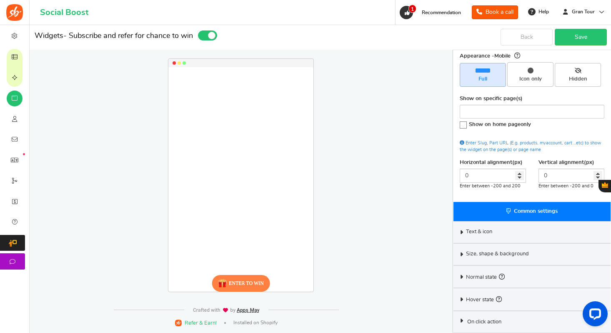
click at [466, 318] on div "On click action" at bounding box center [531, 322] width 157 height 22
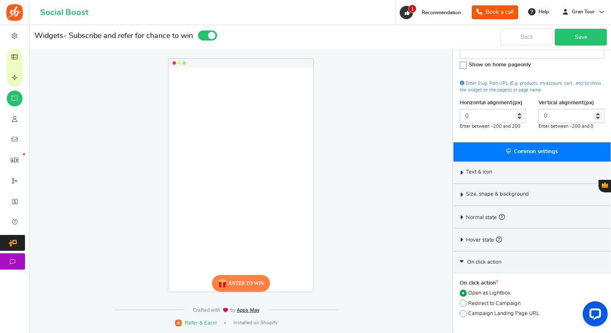
click at [506, 302] on span "Redirect to Campaign" at bounding box center [494, 304] width 53 height 8
click at [465, 302] on input "Redirect to Campaign" at bounding box center [462, 303] width 5 height 5
radio input "true"
click at [575, 37] on link "Save" at bounding box center [581, 37] width 52 height 17
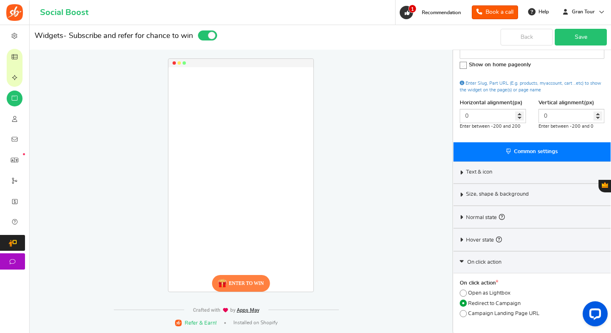
click at [579, 40] on link "Save" at bounding box center [581, 37] width 52 height 17
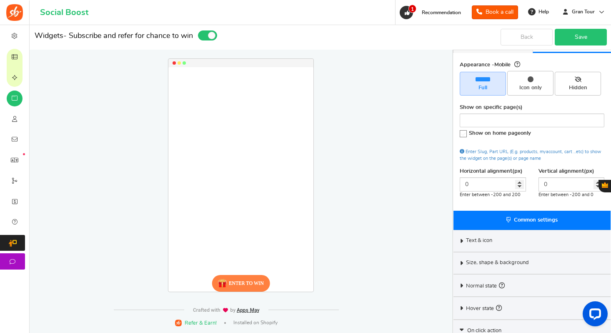
scroll to position [0, 0]
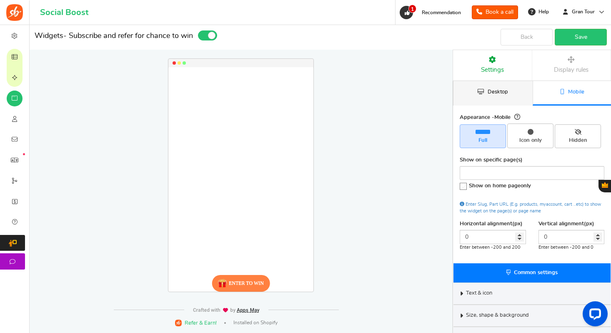
click at [492, 93] on span "Desktop" at bounding box center [498, 91] width 20 height 5
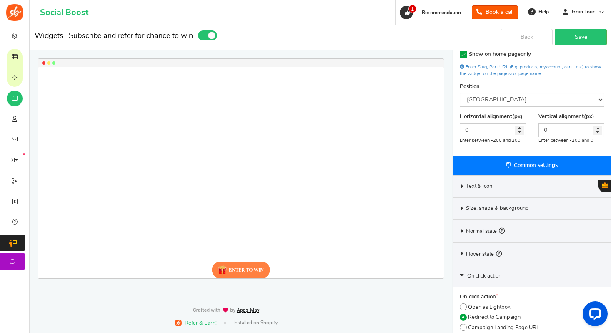
scroll to position [147, 0]
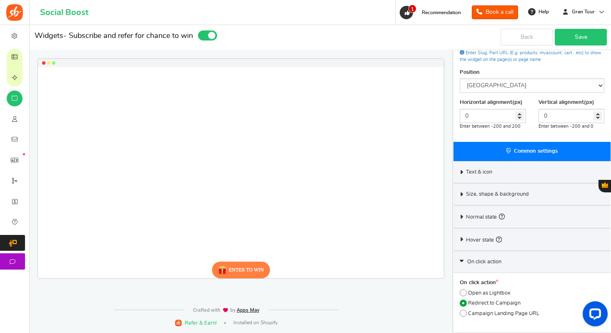
click at [576, 33] on link "Save" at bounding box center [581, 37] width 52 height 17
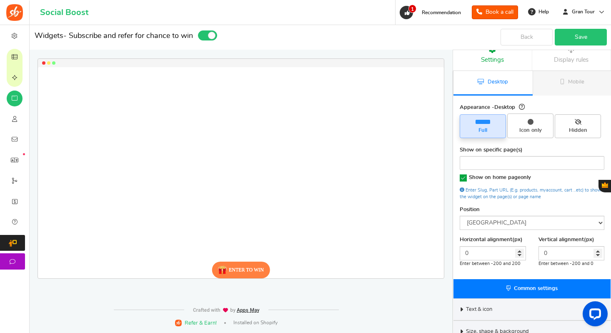
scroll to position [0, 0]
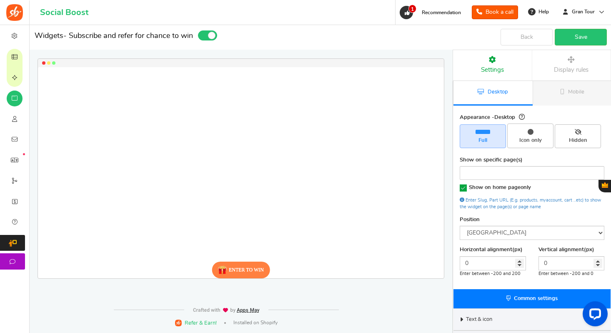
click at [498, 93] on span "Desktop" at bounding box center [498, 91] width 20 height 5
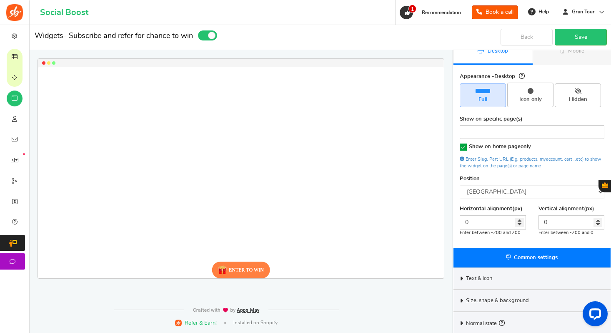
scroll to position [147, 0]
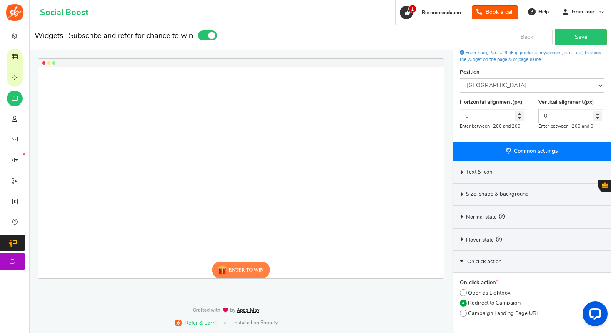
click at [488, 292] on span "Open as Lightbox" at bounding box center [489, 293] width 43 height 8
click at [465, 292] on input "Open as Lightbox" at bounding box center [462, 292] width 5 height 5
radio input "true"
click at [576, 38] on link "Save" at bounding box center [581, 37] width 52 height 17
click at [492, 303] on span "Redirect to Campaign" at bounding box center [494, 303] width 53 height 8
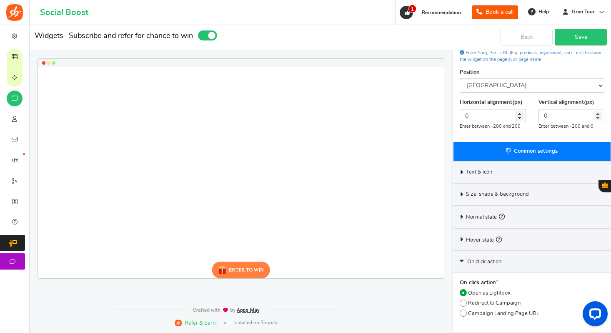
click at [465, 303] on input "Redirect to Campaign" at bounding box center [462, 303] width 5 height 5
radio input "true"
click at [492, 315] on span "Campaign Landing Page URL" at bounding box center [503, 314] width 71 height 8
click at [465, 315] on input "Campaign Landing Page URL" at bounding box center [462, 313] width 5 height 5
radio input "true"
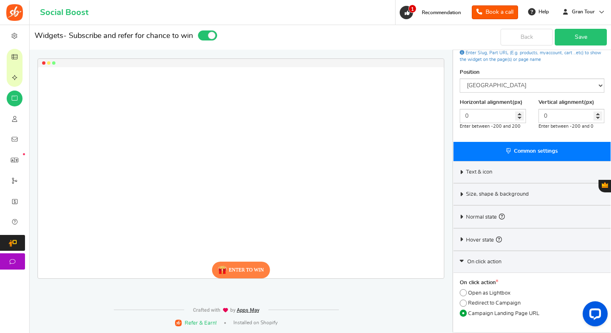
click at [575, 39] on link "Save" at bounding box center [581, 37] width 52 height 17
click at [464, 301] on span at bounding box center [463, 302] width 7 height 7
click at [464, 301] on input "Redirect to Campaign" at bounding box center [462, 303] width 5 height 5
radio input "true"
click at [576, 35] on link "Save" at bounding box center [581, 37] width 52 height 17
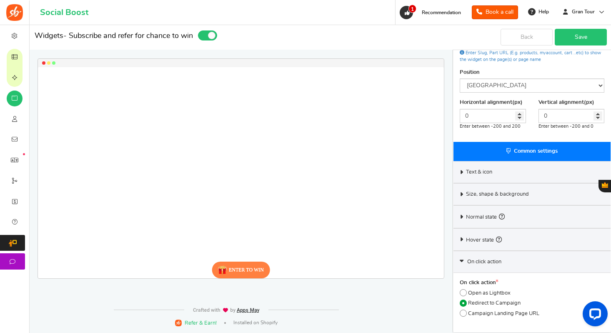
scroll to position [0, 0]
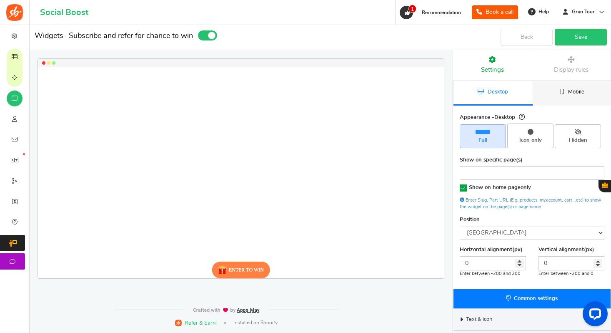
click at [557, 92] on link "Mobile" at bounding box center [572, 93] width 79 height 25
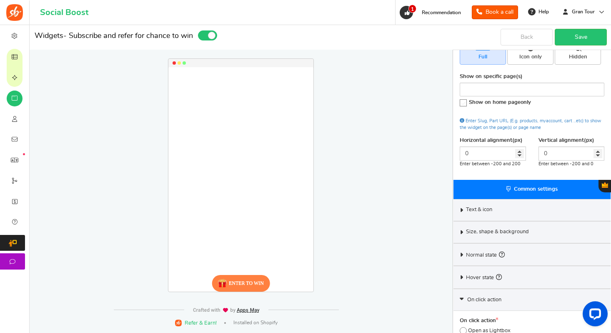
scroll to position [121, 0]
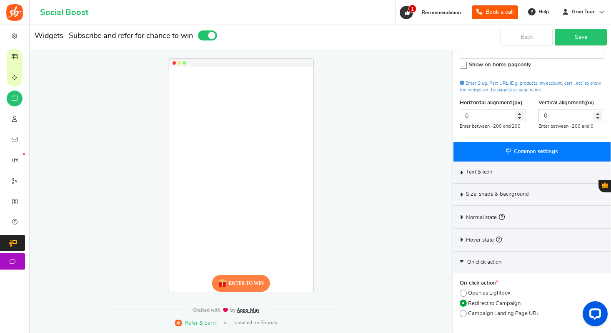
click at [494, 302] on span "Redirect to Campaign" at bounding box center [494, 304] width 53 height 8
click at [465, 302] on input "Redirect to Campaign" at bounding box center [462, 303] width 5 height 5
click at [580, 30] on link "Save" at bounding box center [581, 37] width 52 height 17
click at [593, 312] on icon "Open LiveChat chat widget" at bounding box center [595, 313] width 8 height 5
click at [496, 305] on span "Redirect to Campaign" at bounding box center [494, 304] width 53 height 8
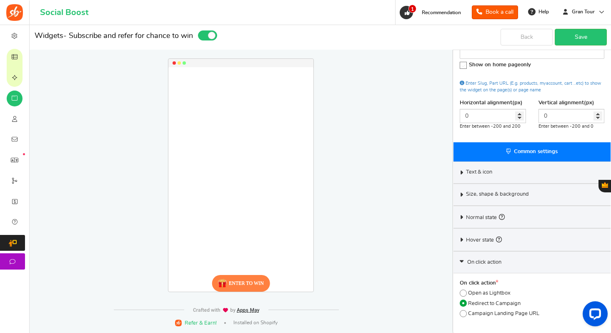
click at [465, 305] on input "Redirect to Campaign" at bounding box center [462, 303] width 5 height 5
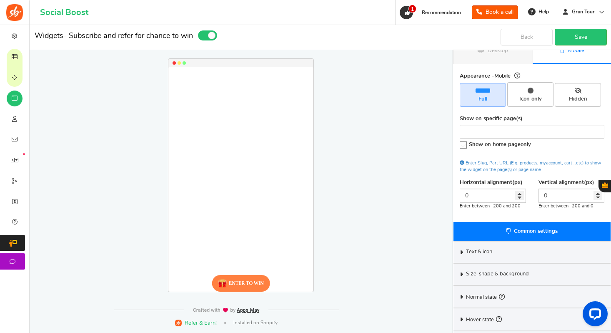
scroll to position [0, 0]
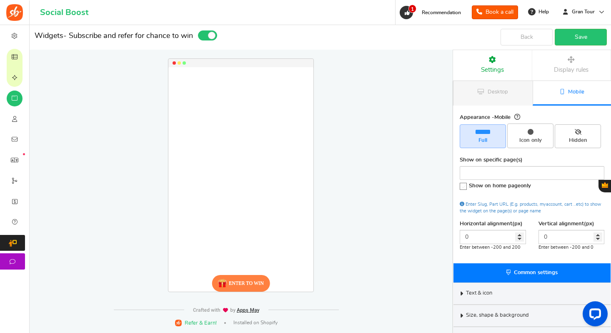
click at [562, 97] on link "Mobile" at bounding box center [572, 93] width 79 height 25
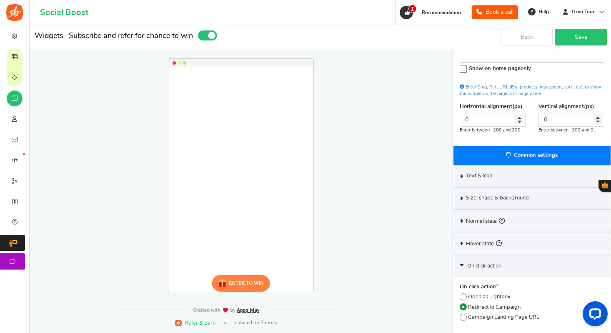
scroll to position [121, 0]
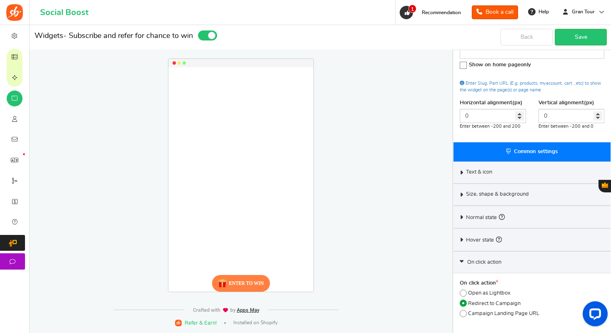
click at [511, 303] on span "Redirect to Campaign" at bounding box center [494, 304] width 53 height 8
click at [465, 303] on input "Redirect to Campaign" at bounding box center [462, 303] width 5 height 5
click at [589, 40] on link "Save" at bounding box center [581, 37] width 52 height 17
click at [496, 303] on span "Redirect to Campaign" at bounding box center [494, 304] width 53 height 8
click at [465, 303] on input "Redirect to Campaign" at bounding box center [462, 303] width 5 height 5
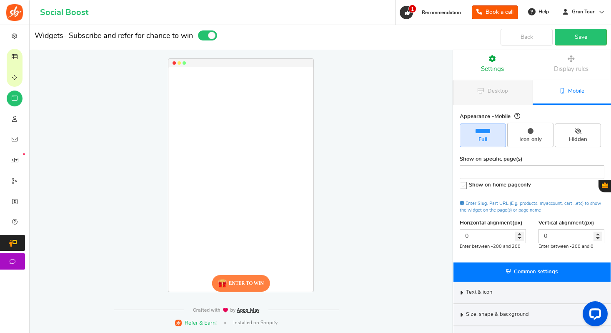
scroll to position [0, 0]
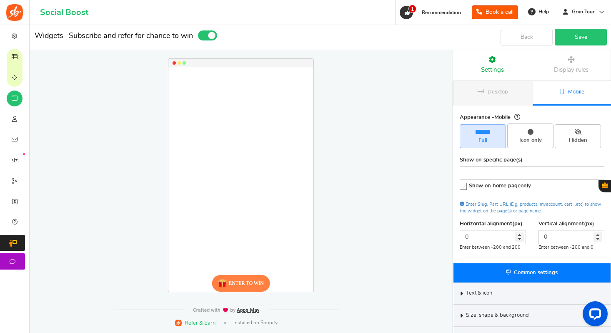
click at [574, 39] on link "Save" at bounding box center [581, 37] width 52 height 17
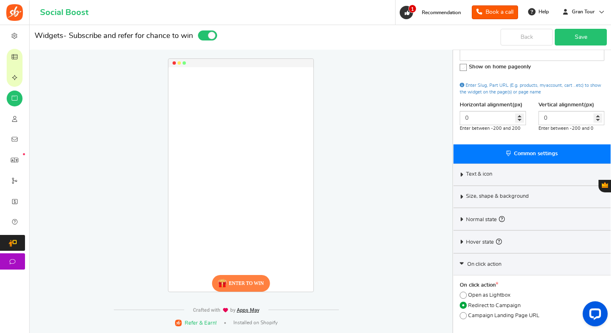
scroll to position [121, 0]
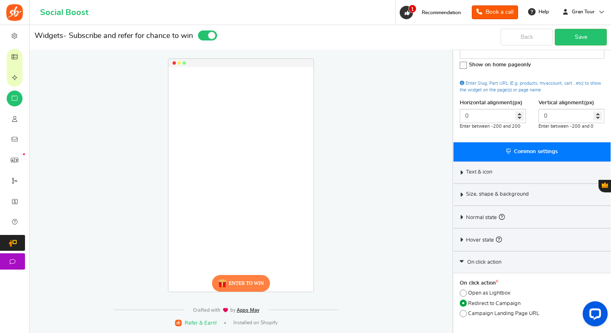
click at [466, 295] on label "Open as Lightbox" at bounding box center [485, 293] width 51 height 8
click at [465, 295] on input "Open as Lightbox" at bounding box center [462, 293] width 5 height 5
radio input "true"
click at [463, 216] on icon at bounding box center [461, 217] width 6 height 4
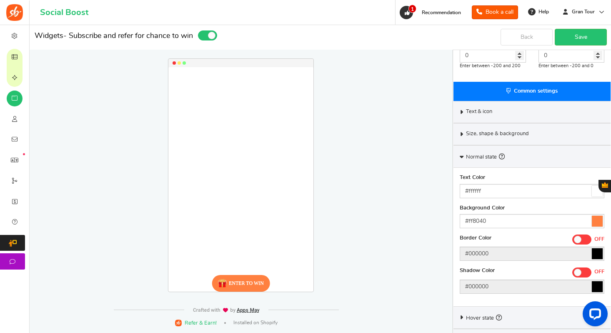
scroll to position [200, 0]
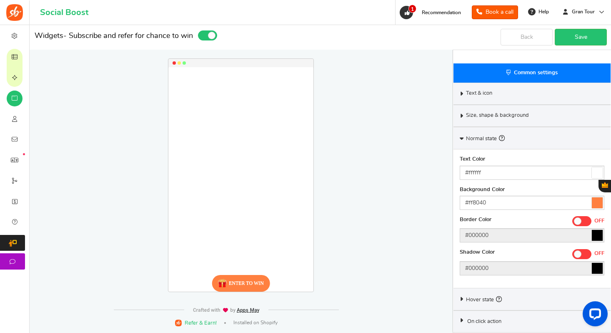
click at [461, 138] on icon at bounding box center [462, 138] width 4 height 6
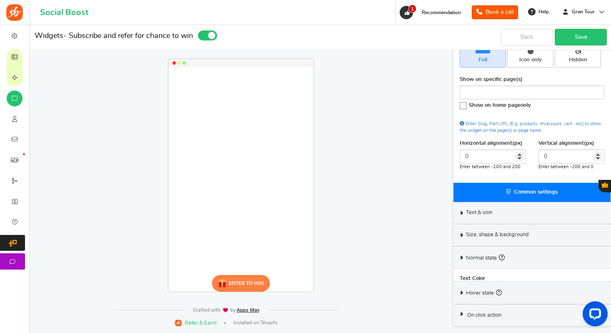
scroll to position [61, 0]
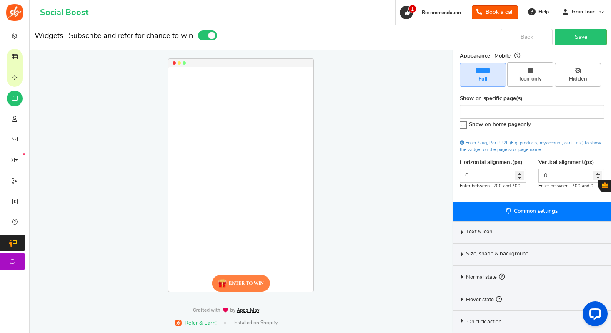
click at [462, 321] on icon at bounding box center [461, 320] width 6 height 4
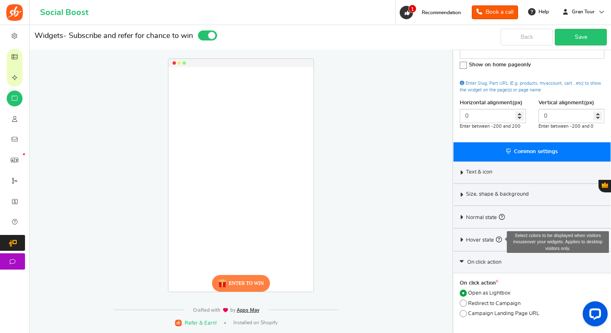
scroll to position [121, 0]
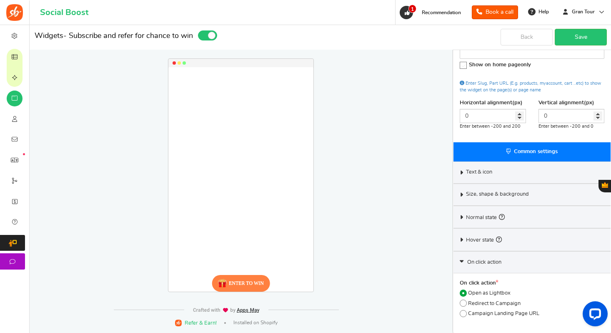
click at [491, 293] on span "Open as Lightbox" at bounding box center [489, 293] width 43 height 8
click at [465, 293] on input "Open as Lightbox" at bounding box center [462, 293] width 5 height 5
click at [576, 36] on link "Save" at bounding box center [581, 37] width 52 height 17
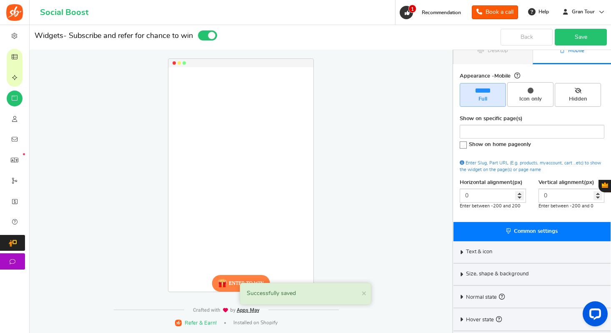
scroll to position [0, 0]
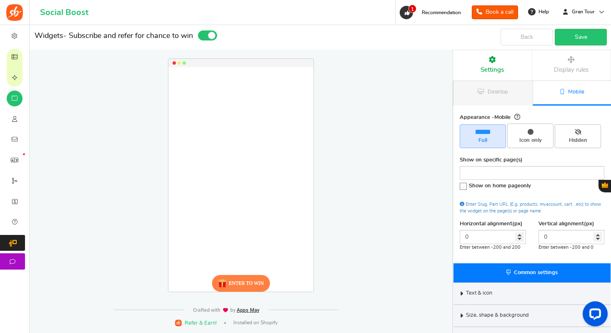
click at [498, 63] on link "Settings" at bounding box center [492, 65] width 79 height 30
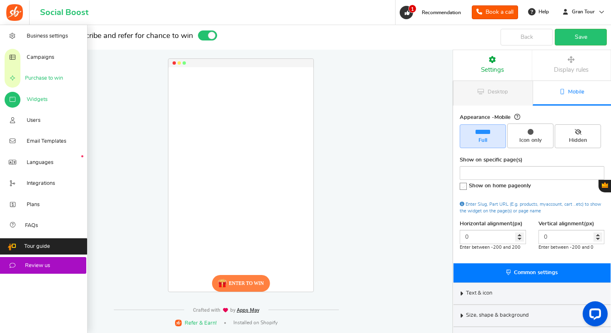
click at [33, 80] on span "Purchase to win" at bounding box center [44, 79] width 38 height 8
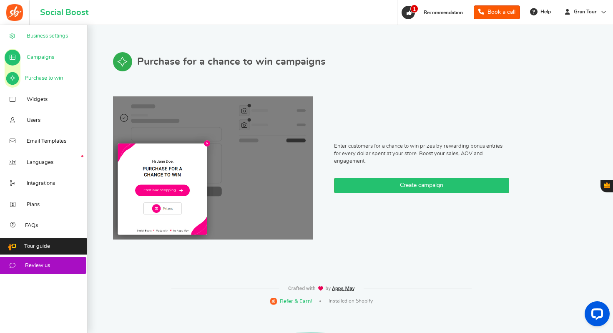
click at [15, 38] on icon at bounding box center [12, 36] width 8 height 7
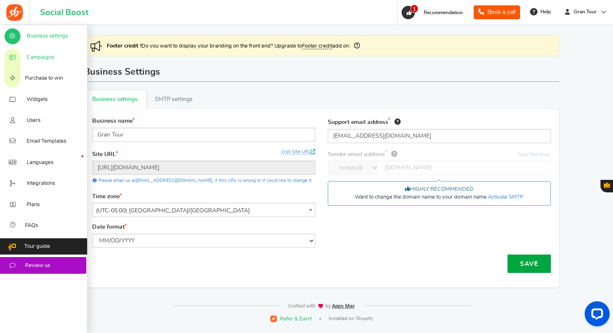
click at [35, 60] on span "Campaigns" at bounding box center [41, 58] width 28 height 8
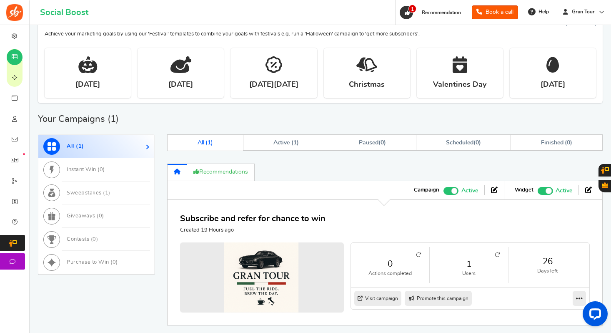
scroll to position [343, 0]
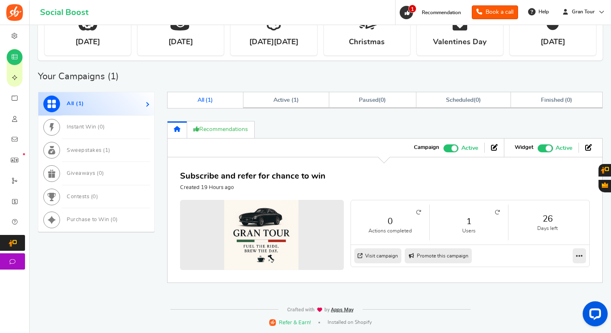
click at [496, 211] on icon at bounding box center [497, 212] width 5 height 5
click at [388, 257] on link "Visit campaign" at bounding box center [377, 255] width 47 height 15
click at [580, 256] on icon at bounding box center [579, 256] width 7 height 8
click at [461, 257] on link "Promote this campaign" at bounding box center [438, 255] width 67 height 15
type input "[URL][DOMAIN_NAME]"
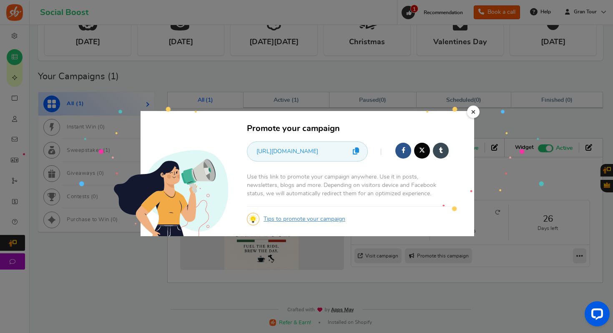
click at [356, 153] on icon at bounding box center [356, 150] width 6 height 7
click at [475, 112] on link "×" at bounding box center [473, 111] width 13 height 13
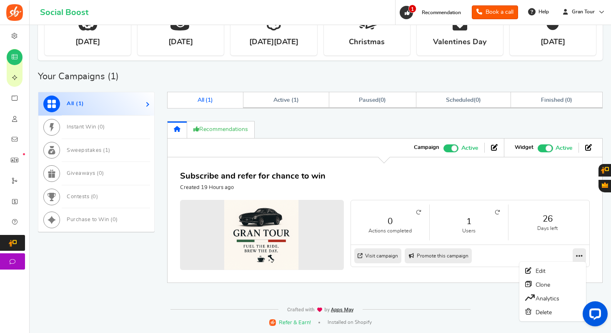
click at [579, 255] on icon at bounding box center [579, 256] width 7 height 8
click at [556, 298] on link "Analytics" at bounding box center [553, 298] width 62 height 14
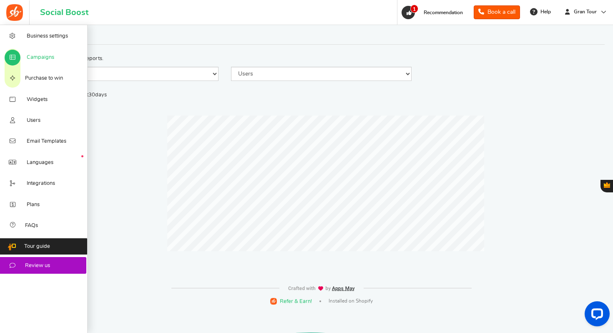
click at [42, 58] on span "Campaigns" at bounding box center [41, 58] width 28 height 8
